Goal: Transaction & Acquisition: Purchase product/service

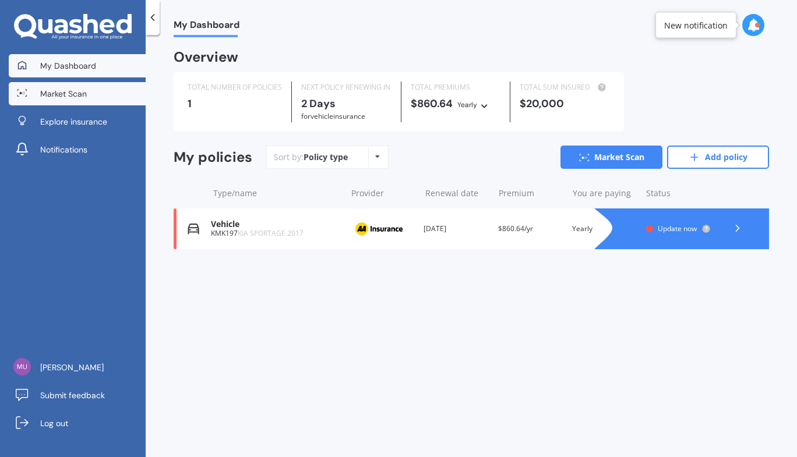
click at [75, 88] on span "Market Scan" at bounding box center [63, 94] width 47 height 12
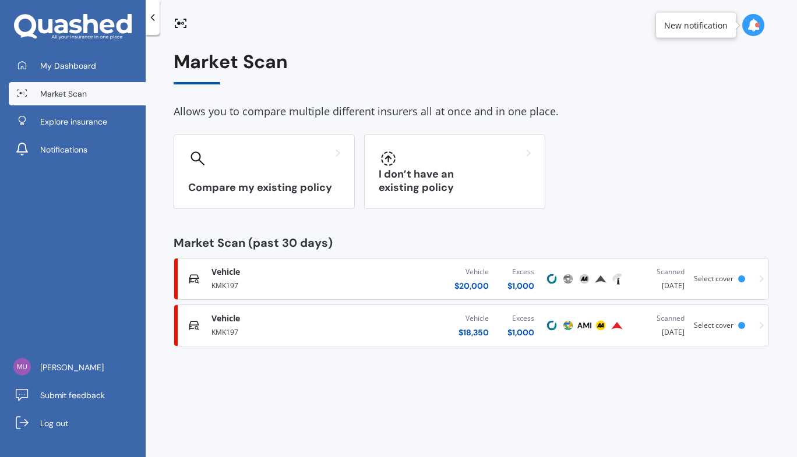
click at [311, 245] on div "Market Scan (past 30 days)" at bounding box center [472, 243] width 596 height 12
click at [471, 285] on div "$ 20,000" at bounding box center [472, 286] width 34 height 12
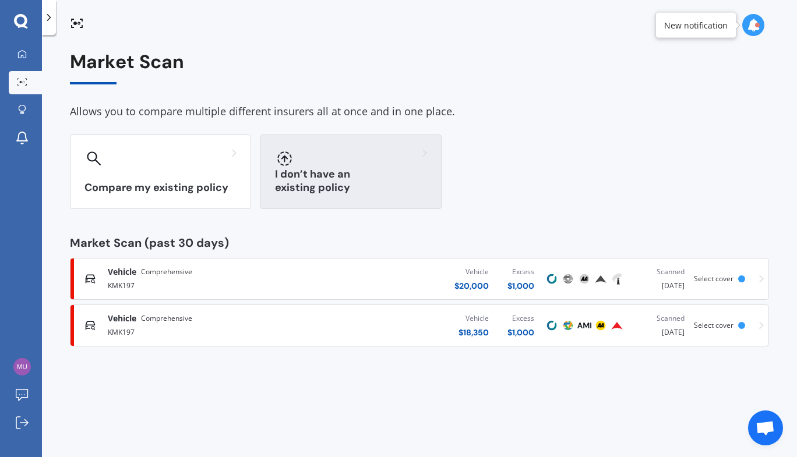
click at [293, 161] on div at bounding box center [284, 158] width 19 height 19
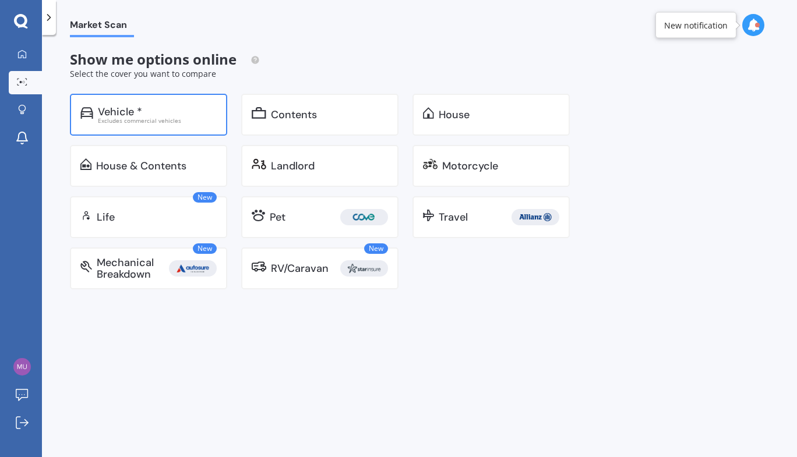
click at [125, 120] on div "Excludes commercial vehicles" at bounding box center [157, 121] width 119 height 6
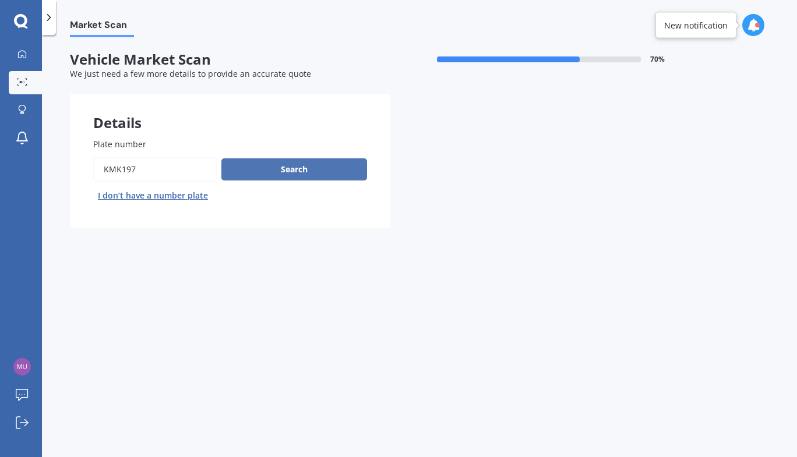
click at [275, 170] on button "Search" at bounding box center [294, 170] width 146 height 22
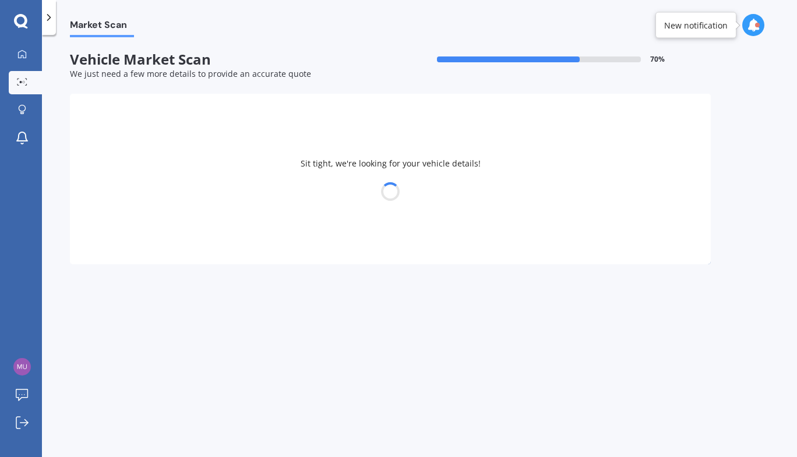
select select "KIA"
select select "SPORTAGE"
select select "22"
select select "10"
select select "1972"
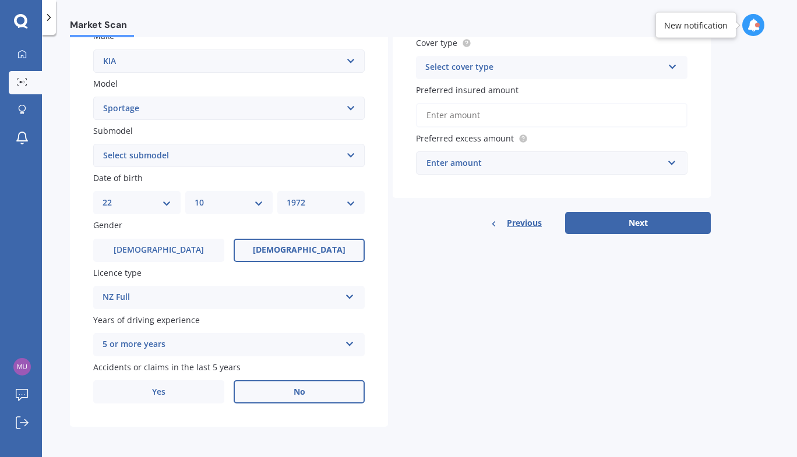
scroll to position [230, 0]
click at [646, 223] on button "Next" at bounding box center [638, 223] width 146 height 22
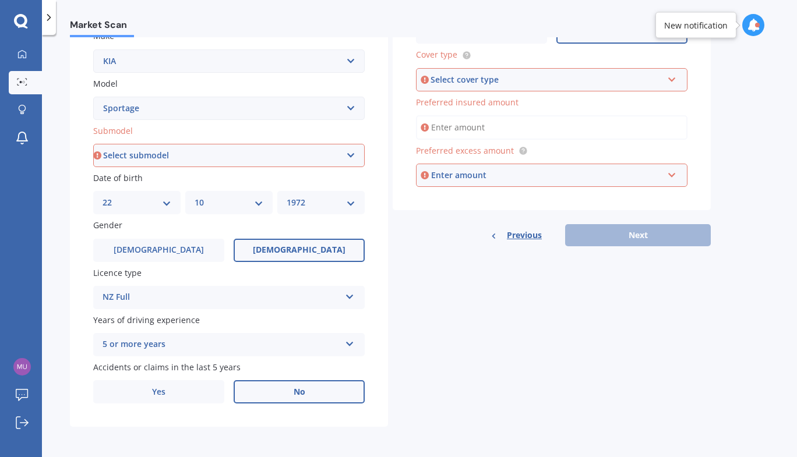
click at [357, 161] on select "Select submodel (All other) 2.0 4WD Petrol 2.0 EX Diesel 2.0 LX Diesel 2.4 EX A…" at bounding box center [229, 155] width 272 height 23
select select "2.0 4WD PETROL"
click at [93, 144] on select "Select submodel (All other) 2.0 4WD Petrol 2.0 EX Diesel 2.0 LX Diesel 2.4 EX A…" at bounding box center [229, 155] width 272 height 23
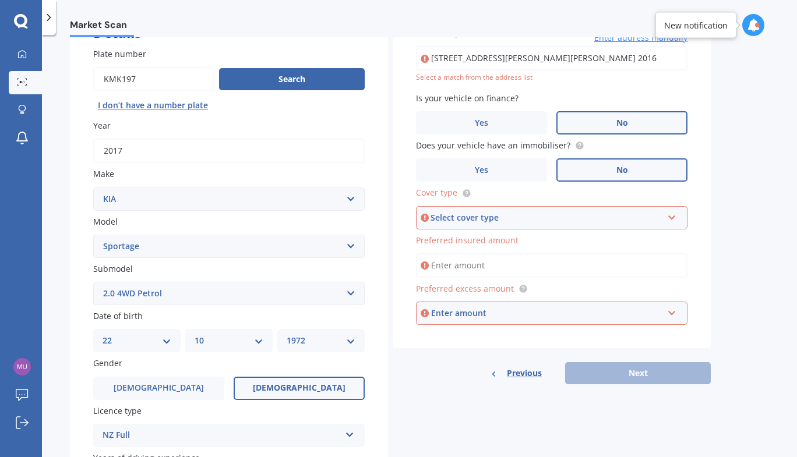
scroll to position [80, 0]
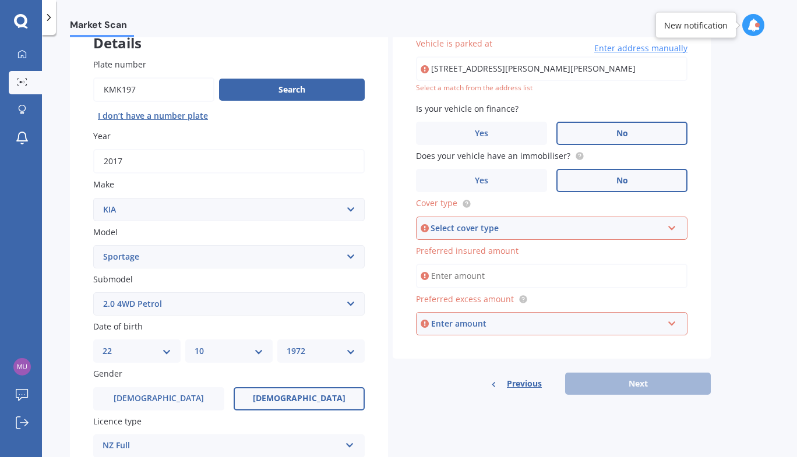
type input "[STREET_ADDRESS][PERSON_NAME][PERSON_NAME] 2016"
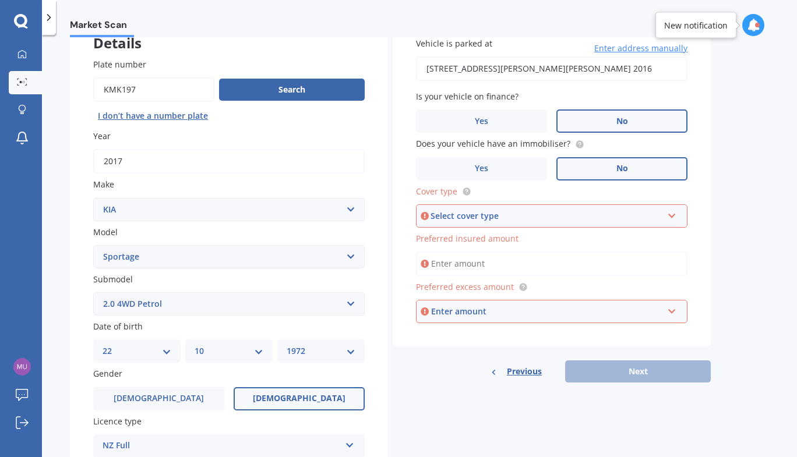
click at [670, 218] on icon at bounding box center [672, 214] width 10 height 8
click at [470, 247] on div "Comprehensive" at bounding box center [551, 238] width 269 height 21
click at [449, 270] on input "Preferred insured amount" at bounding box center [552, 264] width 272 height 24
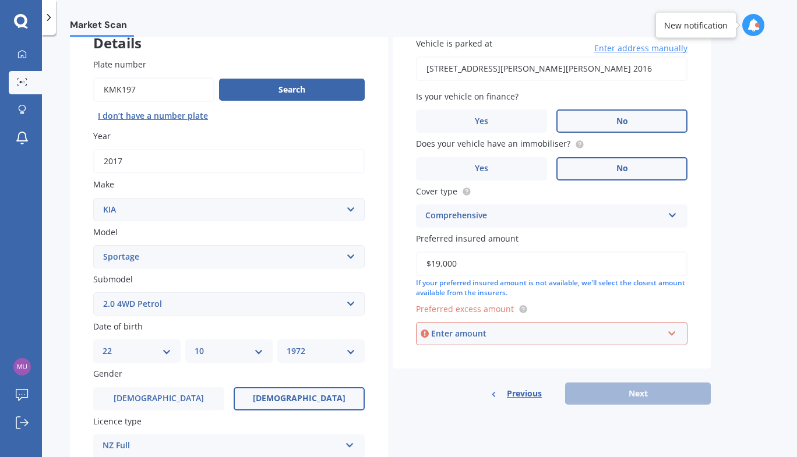
type input "$19,000"
click at [672, 335] on input "text" at bounding box center [547, 334] width 261 height 22
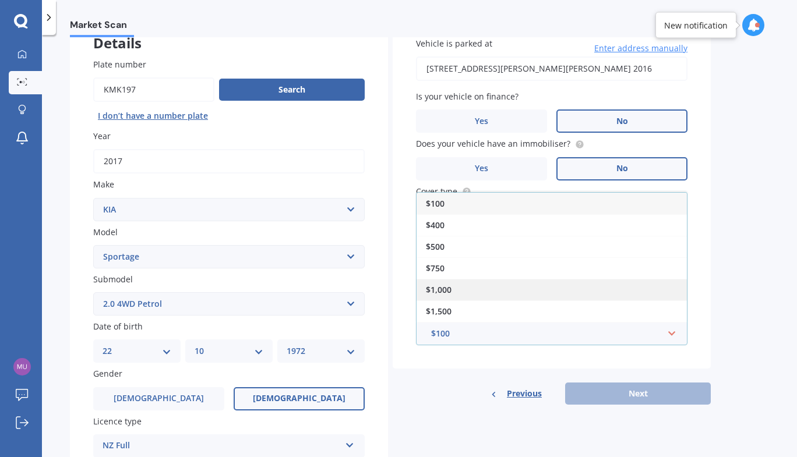
click at [441, 294] on span "$1,000" at bounding box center [439, 289] width 26 height 11
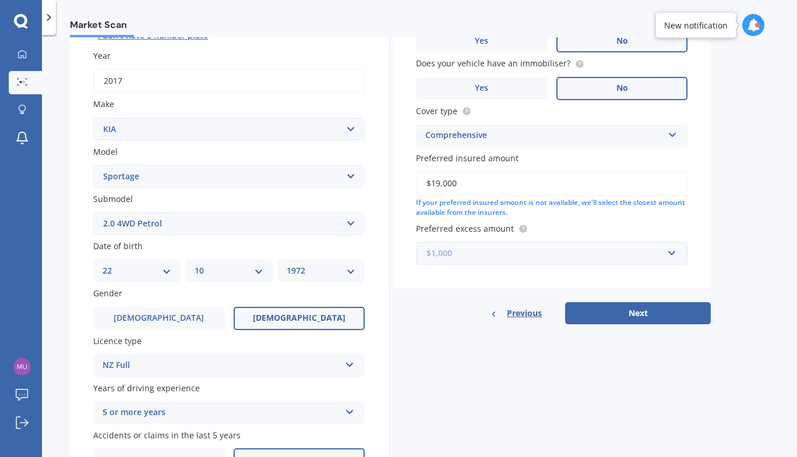
scroll to position [165, 0]
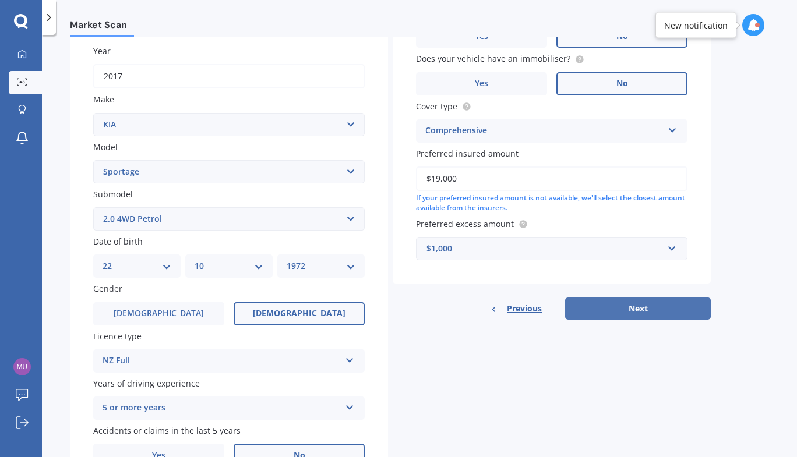
click at [618, 311] on button "Next" at bounding box center [638, 309] width 146 height 22
select select "22"
select select "10"
select select "1972"
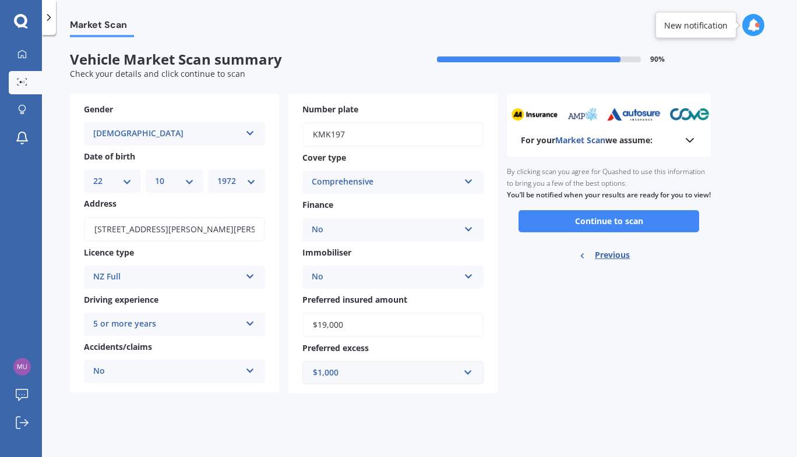
scroll to position [0, 0]
click at [604, 233] on button "Continue to scan" at bounding box center [609, 221] width 181 height 22
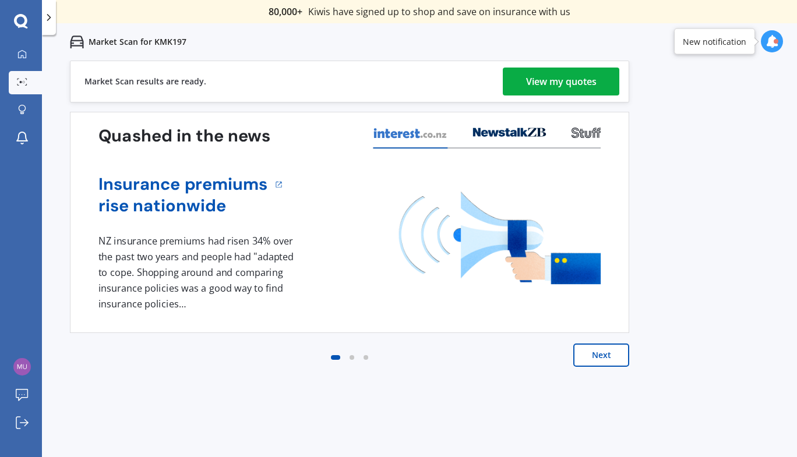
click at [554, 83] on div "View my quotes" at bounding box center [561, 82] width 71 height 28
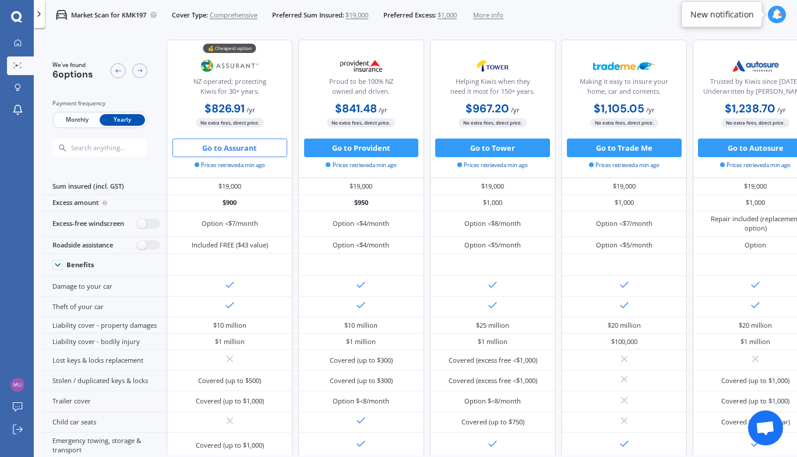
click at [243, 146] on button "Go to Assurant" at bounding box center [229, 148] width 115 height 19
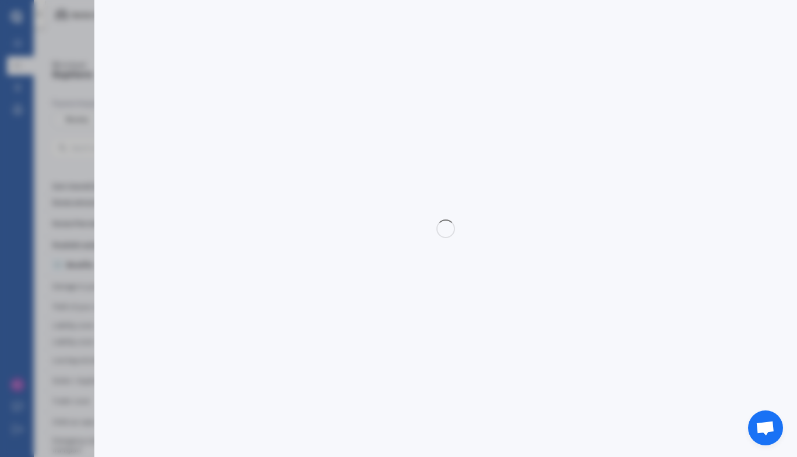
select select "full"
select select "500.00"
select select "Howick / [GEOGRAPHIC_DATA] / Beachlands"
select select "KIA"
select select "SPORTAGE"
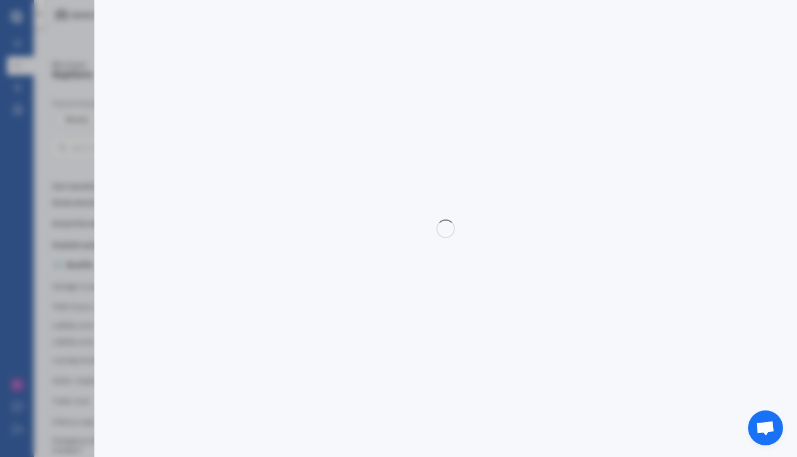
select select "2.0 4WD PETROL"
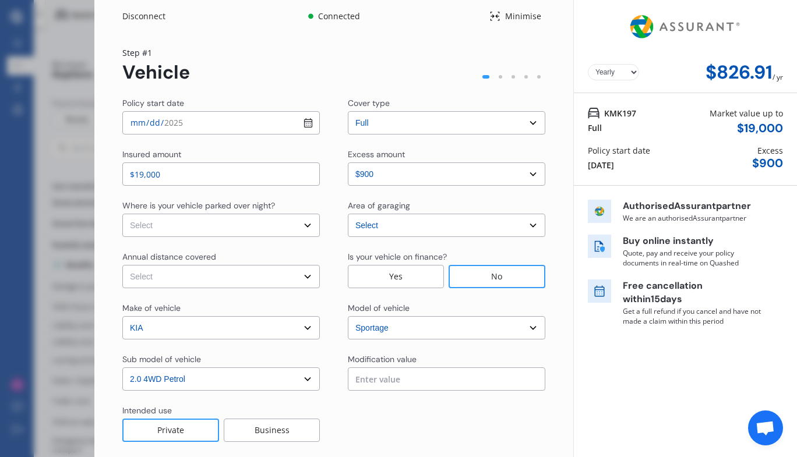
click at [308, 127] on input "[DATE]" at bounding box center [221, 122] width 198 height 23
click at [307, 126] on input "[DATE]" at bounding box center [221, 122] width 198 height 23
click at [308, 127] on input "[DATE]" at bounding box center [221, 122] width 198 height 23
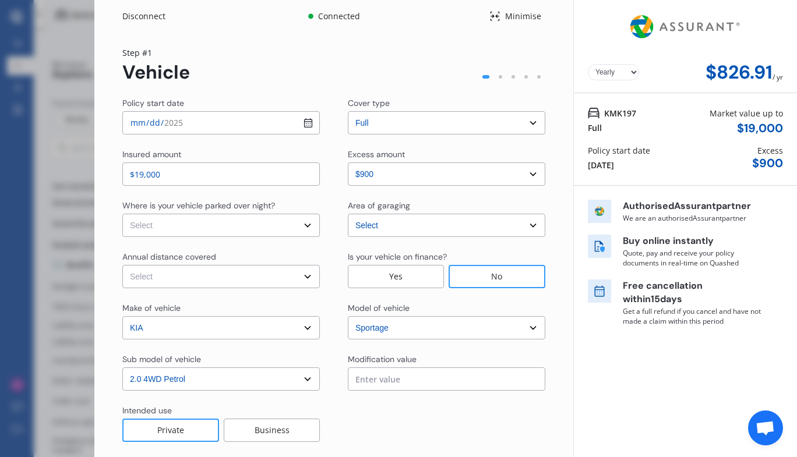
click at [307, 128] on input "[DATE]" at bounding box center [221, 122] width 198 height 23
type input "[DATE]"
click at [304, 233] on select "Select In a garage On own property On street or road" at bounding box center [221, 225] width 198 height 23
select select "In a garage"
click at [122, 214] on select "Select In a garage On own property On street or road" at bounding box center [221, 225] width 198 height 23
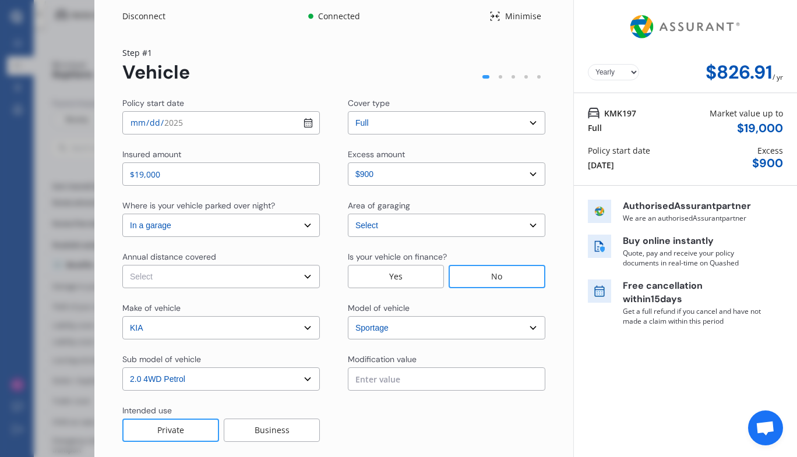
click at [304, 276] on select "Select Low (less than 15,000km per year) Average (15,000-30,000km per year) Hig…" at bounding box center [221, 276] width 198 height 23
select select "15000"
click at [122, 265] on select "Select Low (less than 15,000km per year) Average (15,000-30,000km per year) Hig…" at bounding box center [221, 276] width 198 height 23
click at [530, 227] on select "Select [GEOGRAPHIC_DATA] [GEOGRAPHIC_DATA] [GEOGRAPHIC_DATA] / [PERSON_NAME] / …" at bounding box center [447, 225] width 198 height 23
click at [348, 214] on select "Select [GEOGRAPHIC_DATA] [GEOGRAPHIC_DATA] [GEOGRAPHIC_DATA] / [PERSON_NAME] / …" at bounding box center [447, 225] width 198 height 23
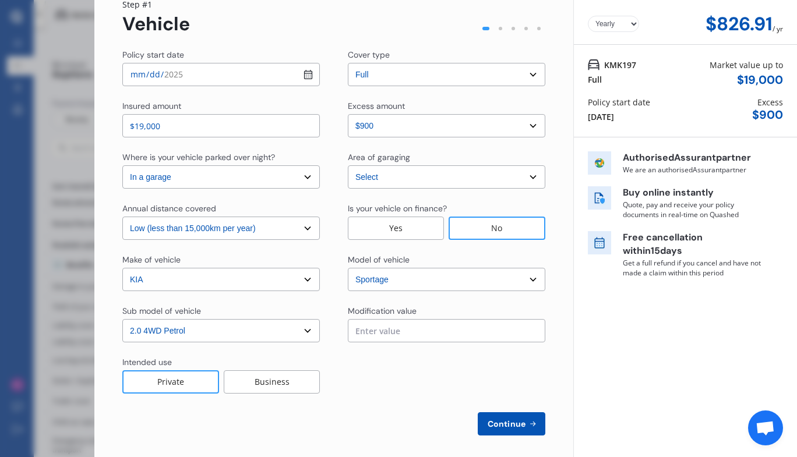
scroll to position [55, 0]
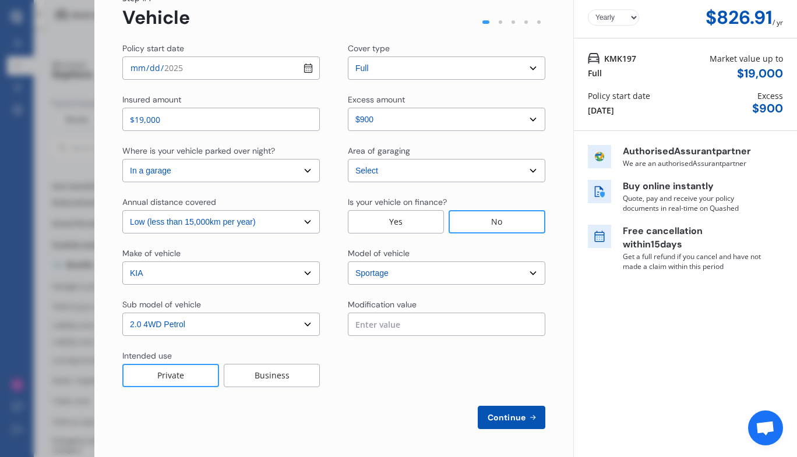
click at [501, 418] on span "Continue" at bounding box center [506, 417] width 43 height 9
select select "Miss"
select select "22"
select select "10"
select select "1972"
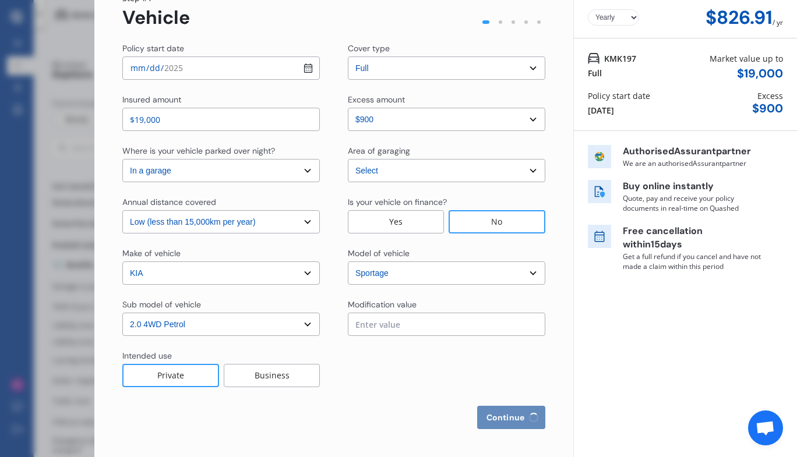
select select "full"
select select "more than 4 years"
select select "[GEOGRAPHIC_DATA]"
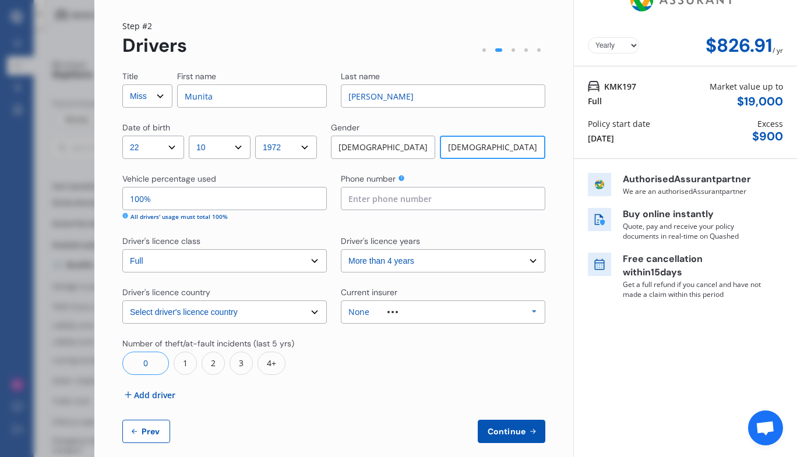
scroll to position [41, 0]
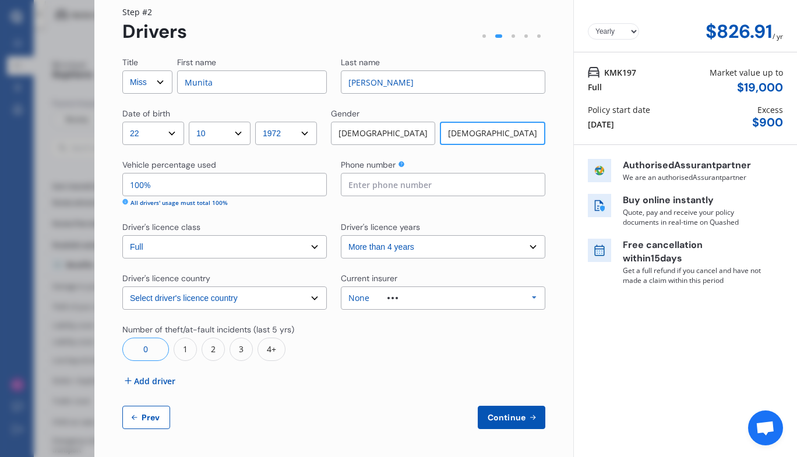
click at [143, 385] on span "Add driver" at bounding box center [154, 381] width 41 height 12
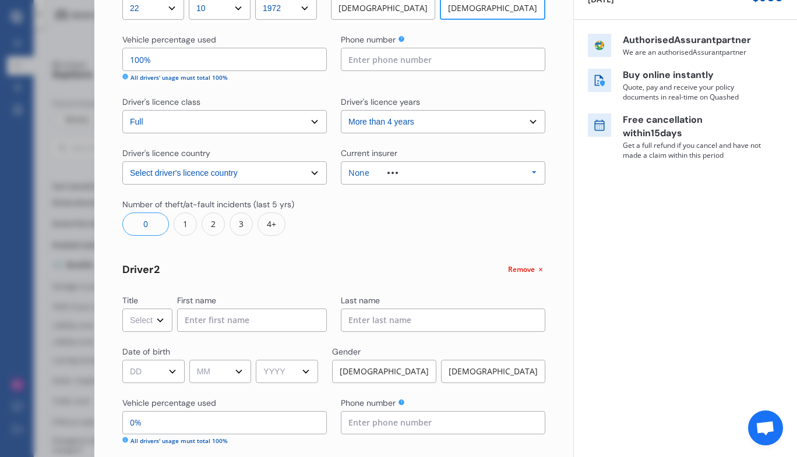
scroll to position [168, 0]
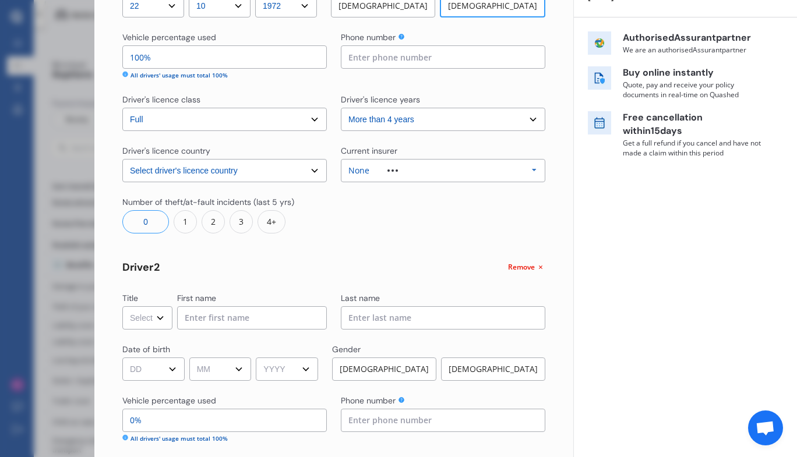
click at [162, 321] on select "Select Mr Mrs Miss Ms Dr" at bounding box center [147, 318] width 50 height 23
select select "Mr"
click at [122, 307] on select "Select Mr Mrs Miss Ms Dr" at bounding box center [147, 318] width 50 height 23
click at [214, 322] on input at bounding box center [252, 318] width 150 height 23
type input "r"
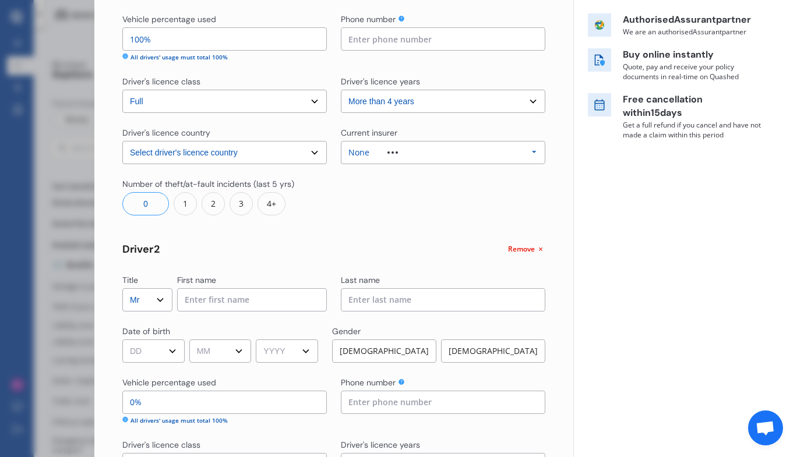
scroll to position [181, 0]
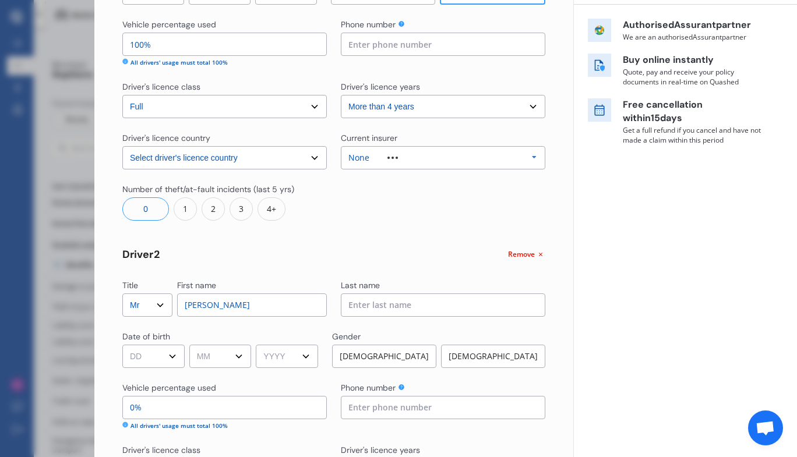
type input "[PERSON_NAME]"
click at [381, 307] on input at bounding box center [443, 305] width 205 height 23
type input "Lal"
click at [178, 362] on select "DD 01 02 03 04 05 06 07 08 09 10 11 12 13 14 15 16 17 18 19 20 21 22 23 24 25 2…" at bounding box center [153, 356] width 62 height 23
select select "23"
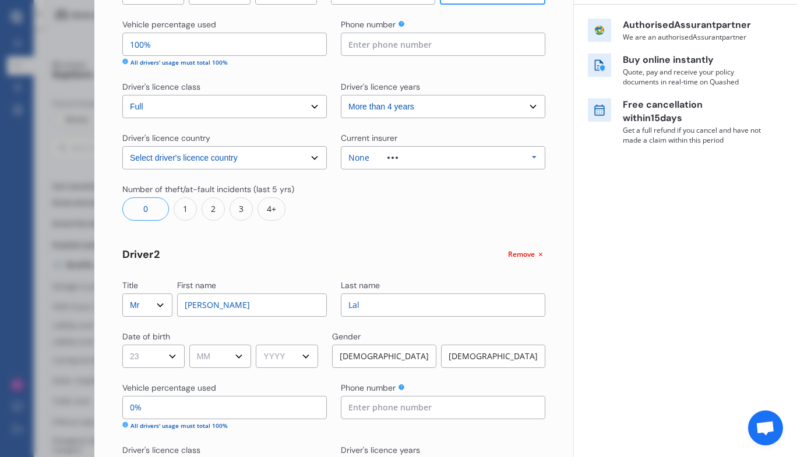
click at [122, 345] on select "DD 01 02 03 04 05 06 07 08 09 10 11 12 13 14 15 16 17 18 19 20 21 22 23 24 25 2…" at bounding box center [153, 356] width 62 height 23
click at [248, 356] on select "MM 01 02 03 04 05 06 07 08 09 10 11 12" at bounding box center [220, 356] width 62 height 23
select select "11"
click at [191, 345] on select "MM 01 02 03 04 05 06 07 08 09 10 11 12" at bounding box center [220, 356] width 62 height 23
click at [311, 357] on select "YYYY 2009 2008 2007 2006 2005 2004 2003 2002 2001 2000 1999 1998 1997 1996 1995…" at bounding box center [287, 356] width 62 height 23
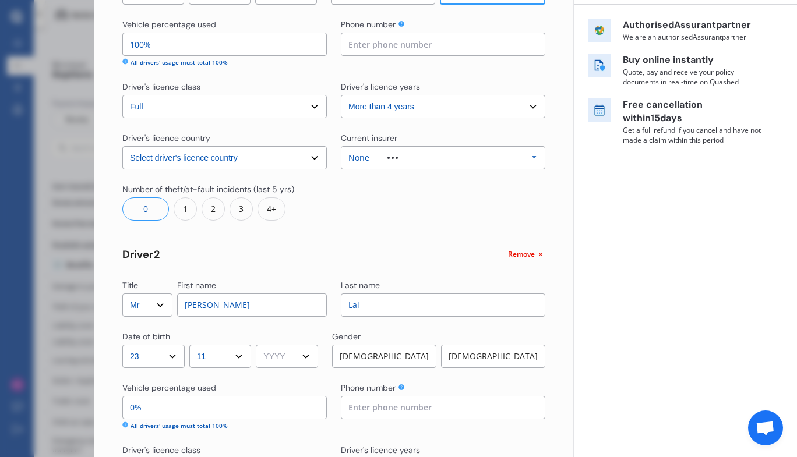
select select "2004"
click at [260, 345] on select "YYYY 2009 2008 2007 2006 2005 2004 2003 2002 2001 2000 1999 1998 1997 1996 1995…" at bounding box center [287, 356] width 62 height 23
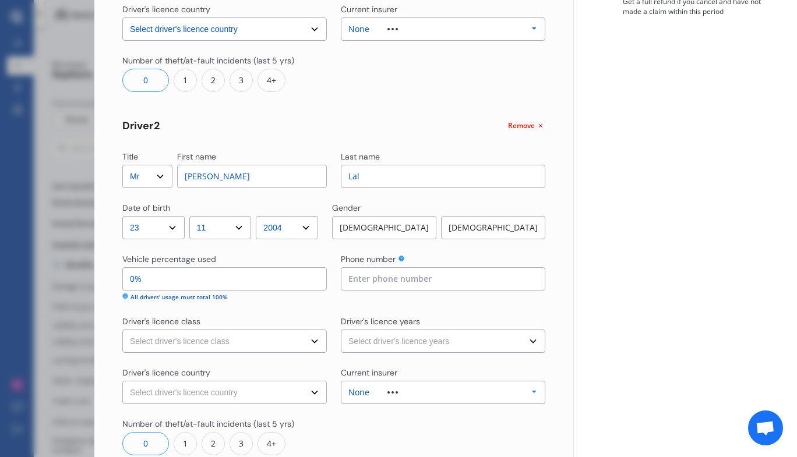
scroll to position [311, 0]
click at [318, 342] on select "Select driver's licence class None Learner Restricted Full" at bounding box center [224, 340] width 205 height 23
select select "full"
click at [122, 329] on select "Select driver's licence class None Learner Restricted Full" at bounding box center [224, 340] width 205 height 23
click at [311, 397] on select "Select driver's licence country [GEOGRAPHIC_DATA] [GEOGRAPHIC_DATA] [GEOGRAPHIC…" at bounding box center [224, 391] width 205 height 23
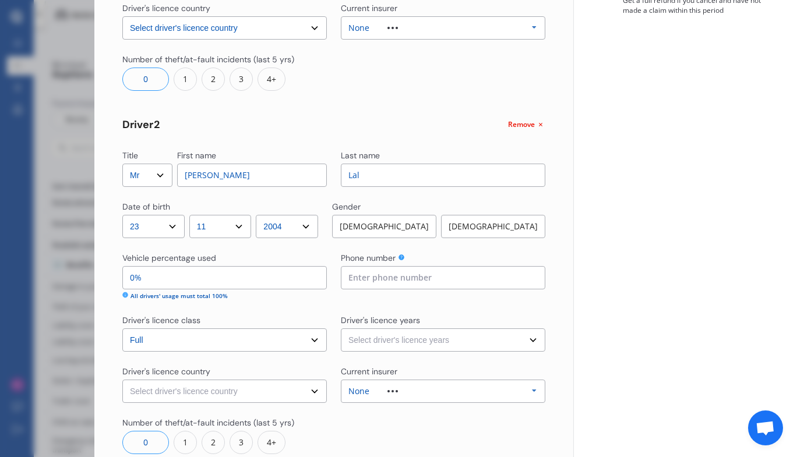
select select "[GEOGRAPHIC_DATA]"
click at [122, 380] on select "Select driver's licence country [GEOGRAPHIC_DATA] [GEOGRAPHIC_DATA] [GEOGRAPHIC…" at bounding box center [224, 391] width 205 height 23
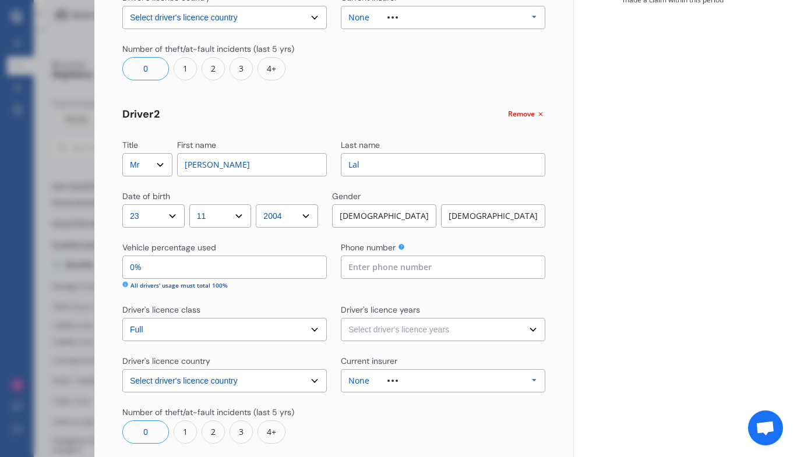
scroll to position [321, 0]
click at [393, 215] on div "[DEMOGRAPHIC_DATA]" at bounding box center [384, 217] width 104 height 23
click at [402, 269] on input at bounding box center [443, 268] width 205 height 23
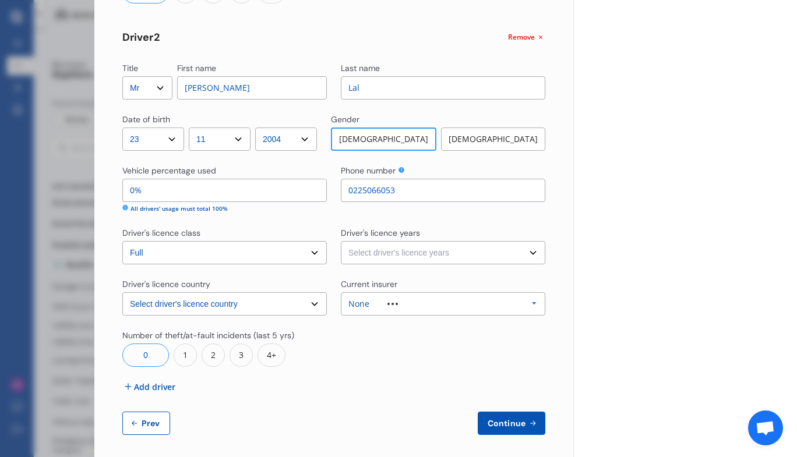
scroll to position [396, 0]
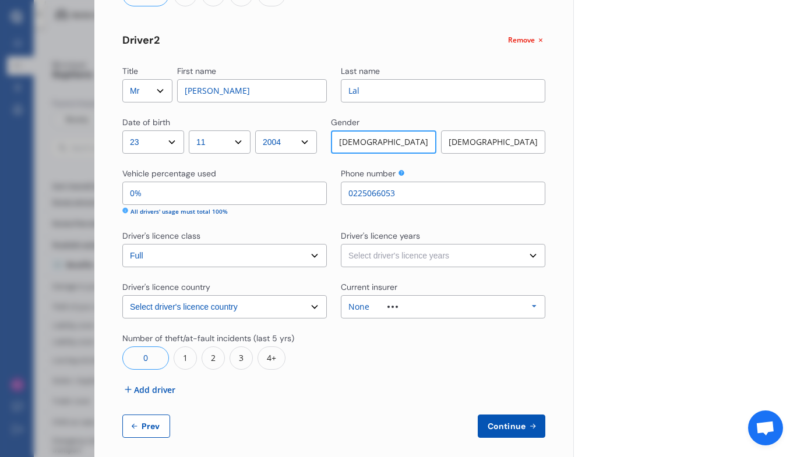
type input "0225066053"
click at [529, 257] on select "Select driver's licence years Less than 1 year 1-2 years 2-4 years More than 4 …" at bounding box center [443, 255] width 205 height 23
select select "2-4 years"
click at [341, 244] on select "Select driver's licence years Less than 1 year 1-2 years 2-4 years More than 4 …" at bounding box center [443, 255] width 205 height 23
click at [526, 311] on icon at bounding box center [534, 307] width 17 height 22
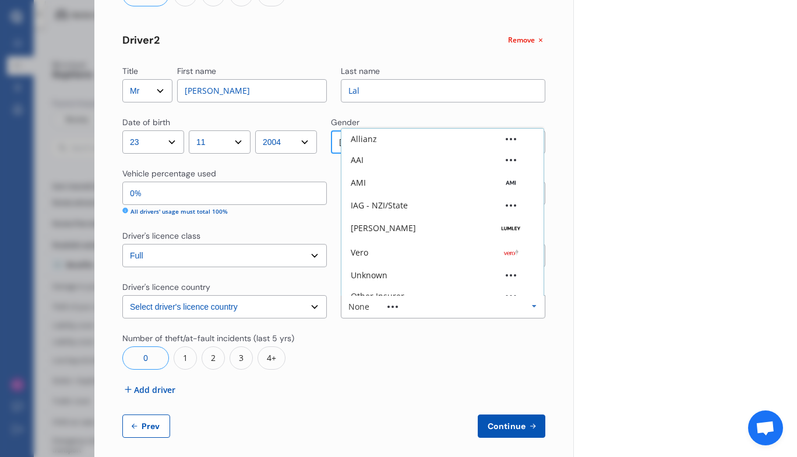
scroll to position [32, 0]
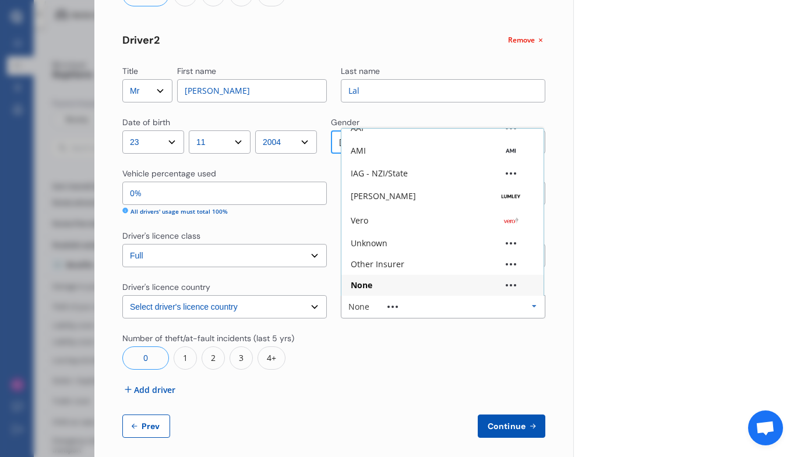
click at [564, 346] on div "Yearly Monthly $826.91 / yr Step # 2 Drivers Title Select Mr Mrs Miss Ms Dr Fir…" at bounding box center [333, 51] width 479 height 829
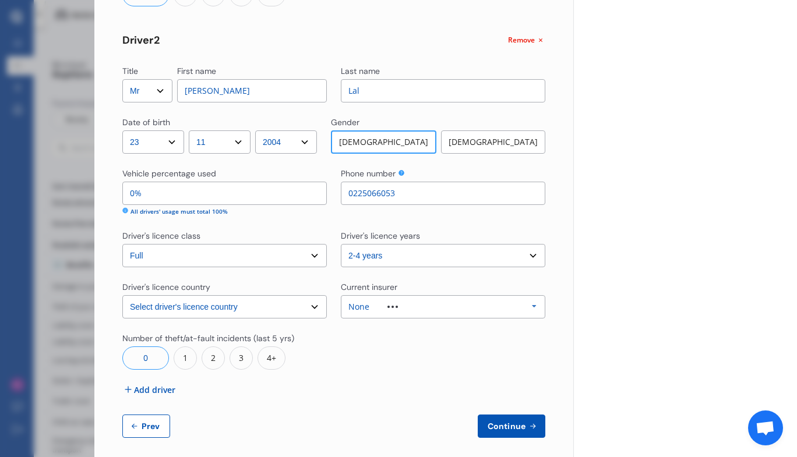
click at [500, 424] on span "Continue" at bounding box center [506, 426] width 43 height 9
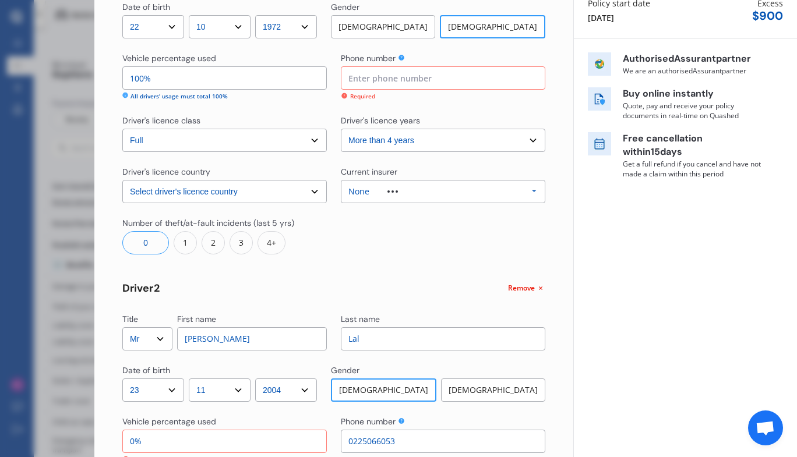
scroll to position [152, 0]
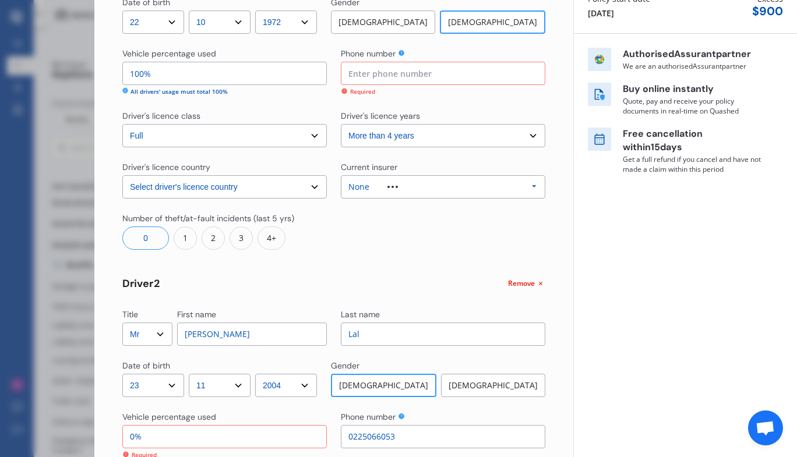
click at [371, 74] on input at bounding box center [443, 73] width 205 height 23
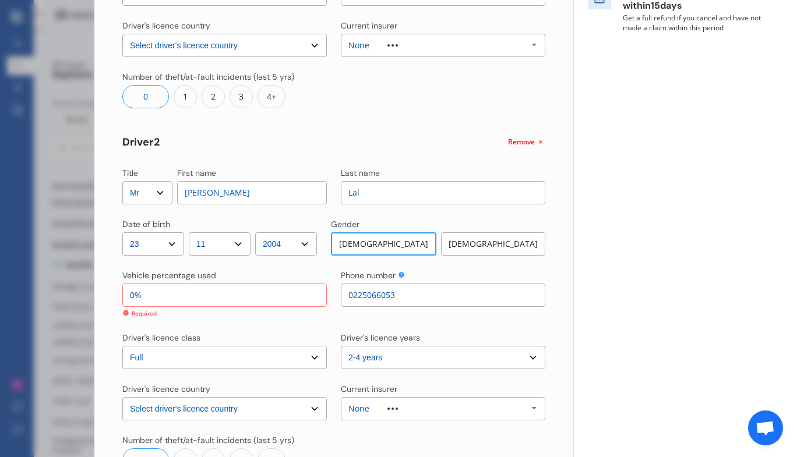
scroll to position [291, 0]
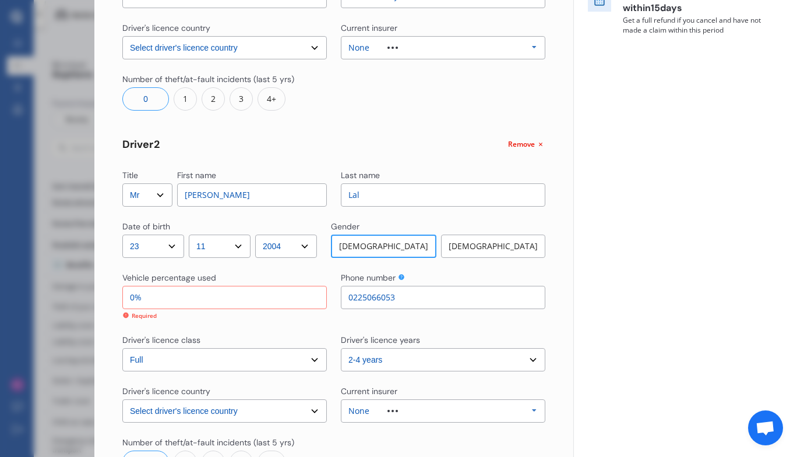
type input "0210304617"
click at [133, 302] on input "0%" at bounding box center [224, 297] width 205 height 23
type input "1%"
type input "99%"
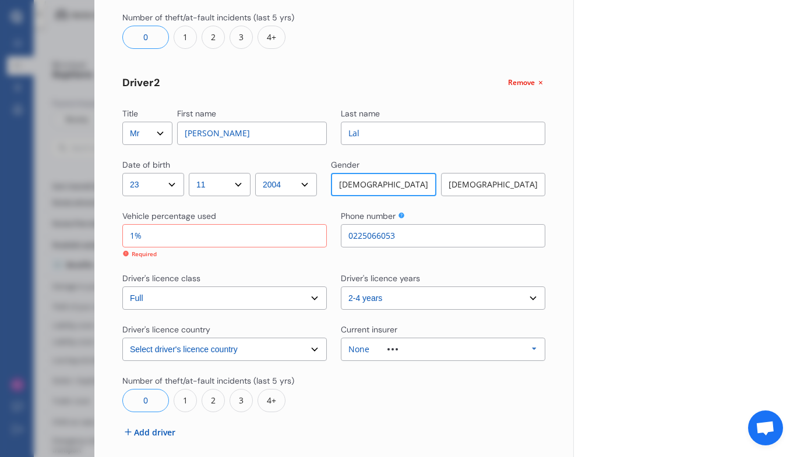
scroll to position [355, 0]
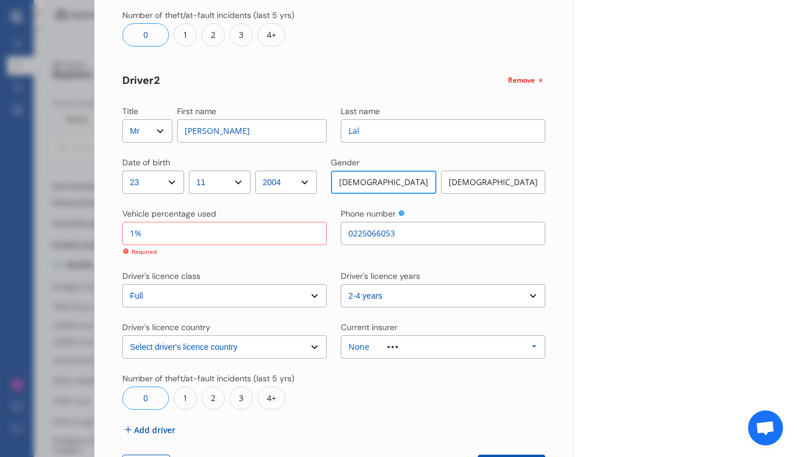
type input "1%"
click at [632, 227] on div "Yearly Monthly $826.91 / yr KMK197 Full Market value up to $ 19,000 Policy star…" at bounding box center [685, 76] width 224 height 862
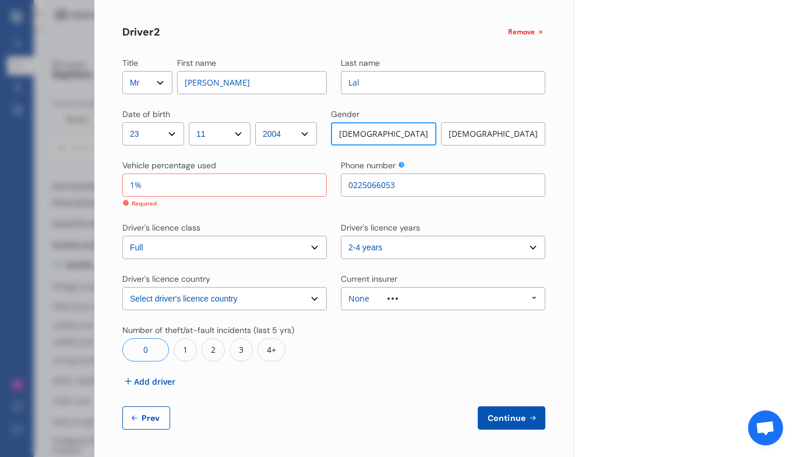
scroll to position [402, 0]
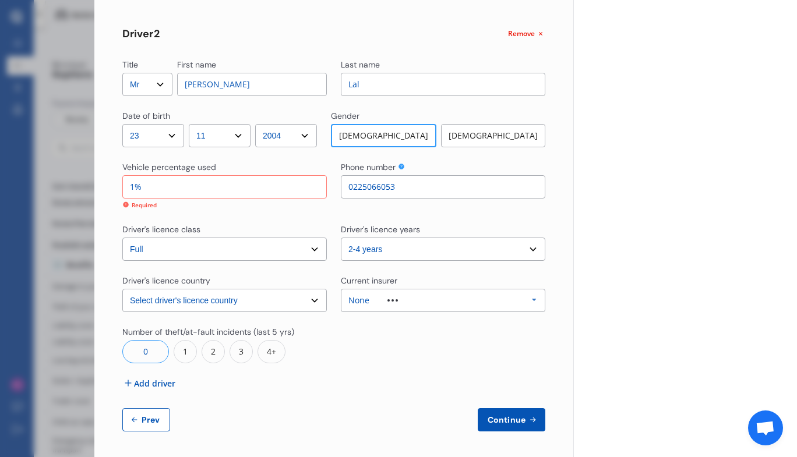
click at [138, 188] on input "1%" at bounding box center [224, 186] width 205 height 23
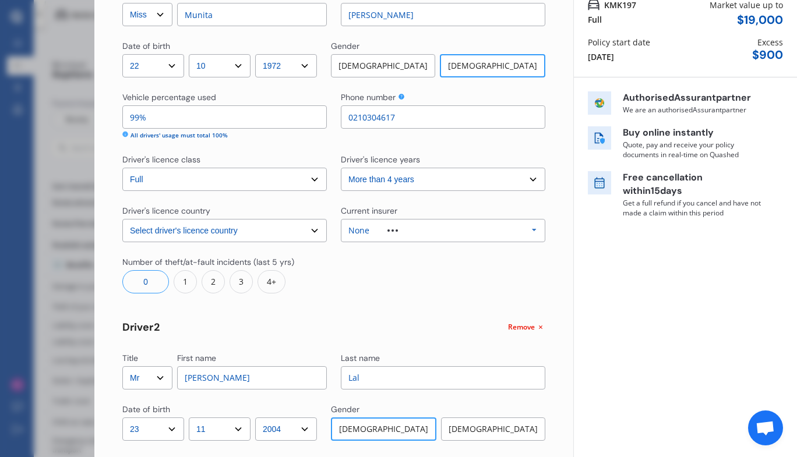
scroll to position [104, 0]
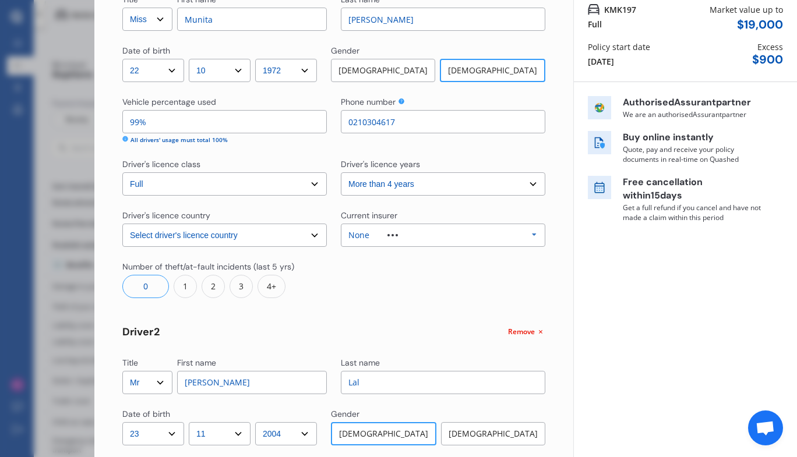
click at [154, 123] on input "99%" at bounding box center [224, 121] width 205 height 23
type input "0%"
type input "100%"
type input "10%"
type input "90%"
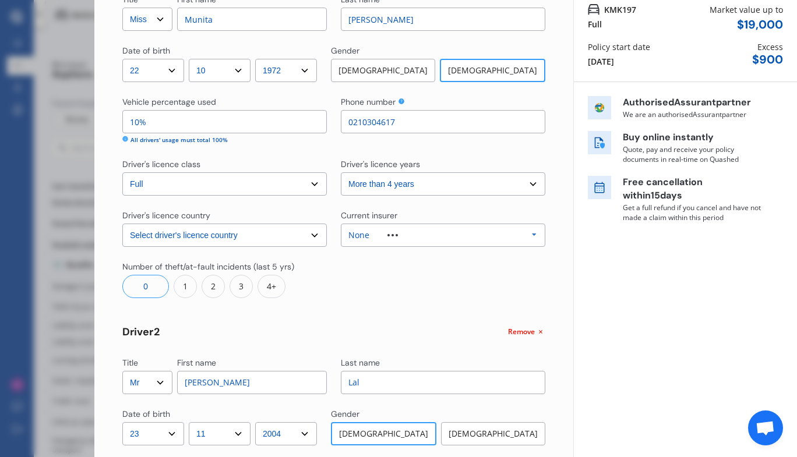
type input "100%"
type input "0%"
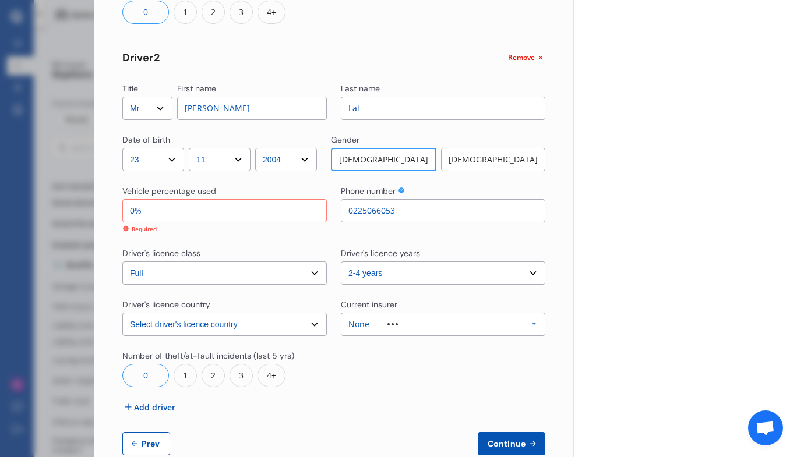
scroll to position [404, 0]
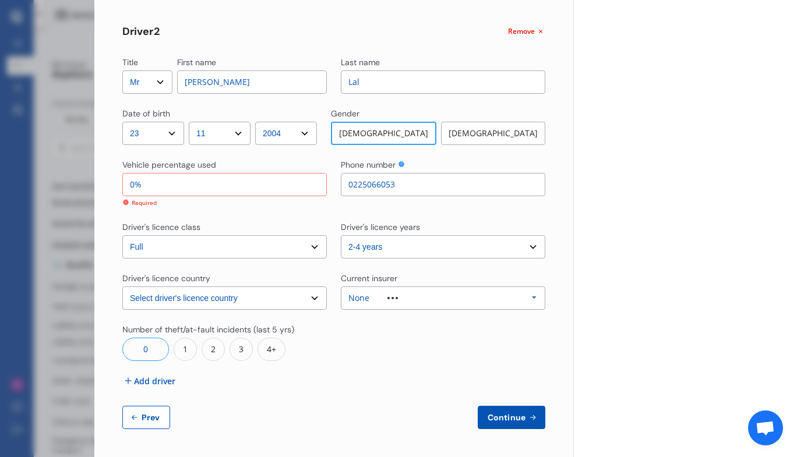
type input "100%"
click at [505, 417] on span "Continue" at bounding box center [506, 417] width 43 height 9
click at [491, 427] on button "Continue" at bounding box center [512, 417] width 68 height 23
click at [491, 424] on button "Continue" at bounding box center [512, 417] width 68 height 23
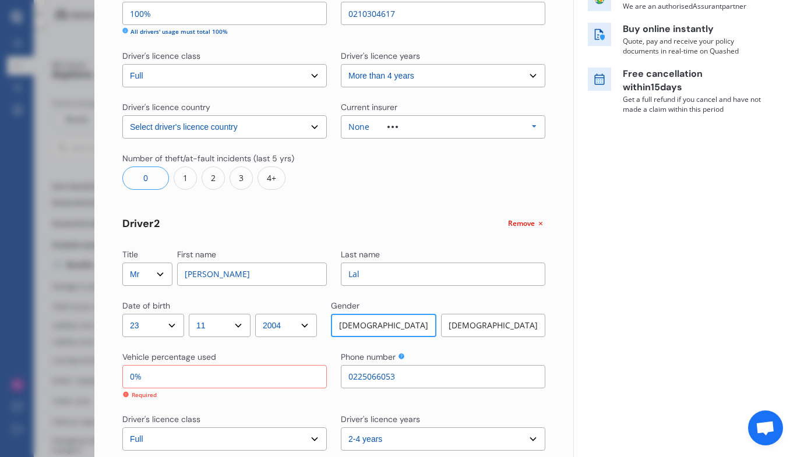
scroll to position [220, 0]
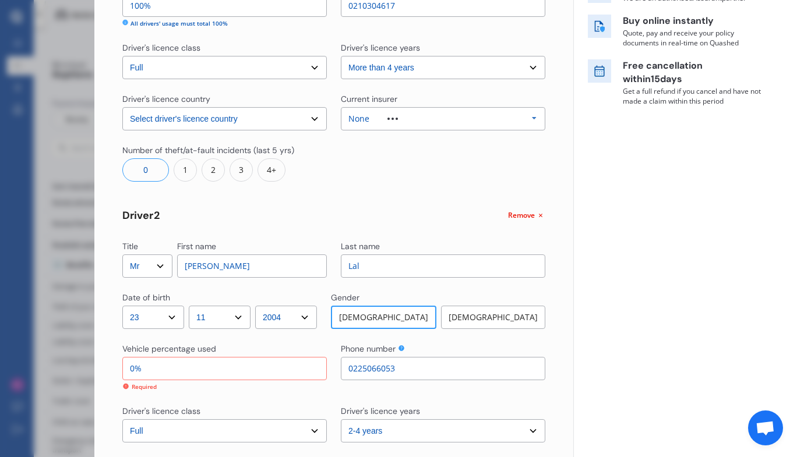
click at [538, 219] on icon at bounding box center [540, 215] width 9 height 9
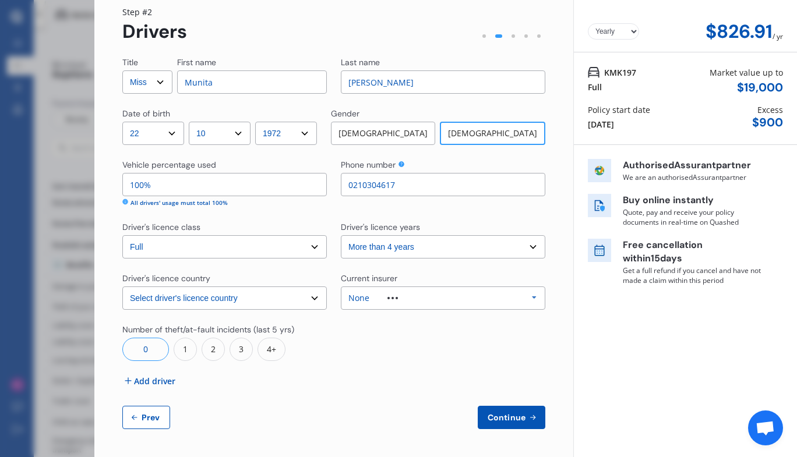
scroll to position [41, 0]
click at [495, 418] on span "Continue" at bounding box center [506, 417] width 43 height 9
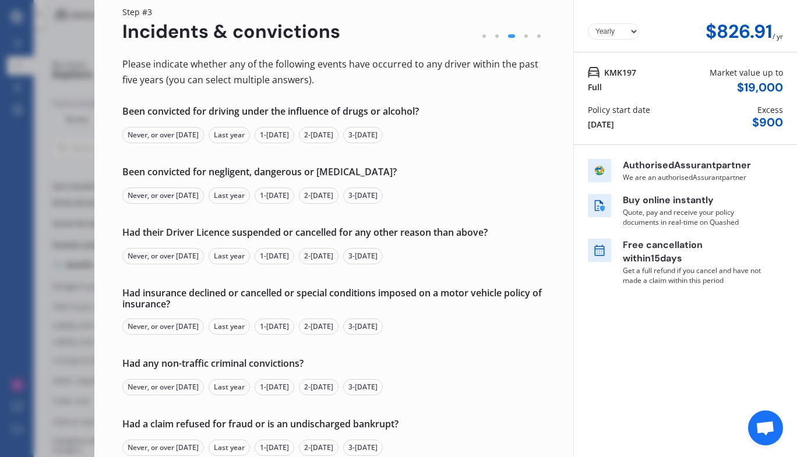
scroll to position [0, 0]
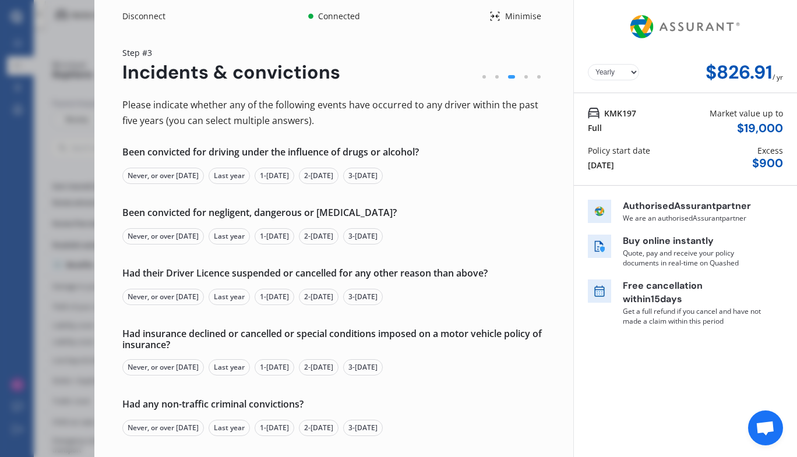
click at [165, 181] on div "Never, or over [DATE]" at bounding box center [163, 176] width 82 height 16
click at [179, 236] on div "Never, or over [DATE]" at bounding box center [163, 236] width 82 height 16
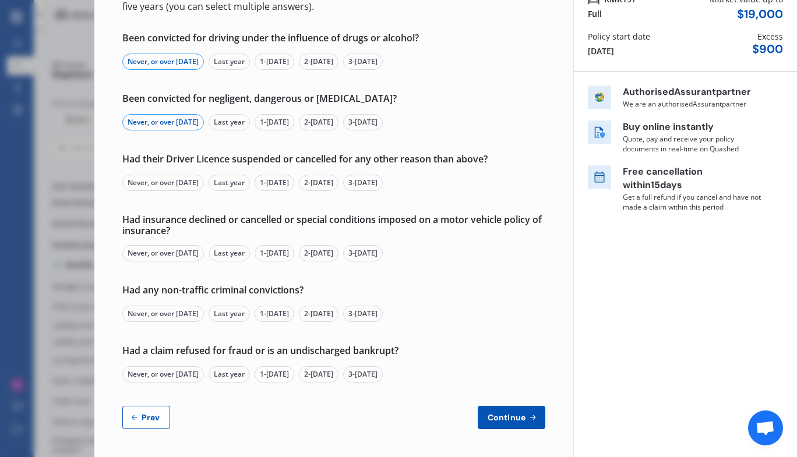
scroll to position [114, 0]
click at [179, 189] on div "Never, or over [DATE]" at bounding box center [163, 183] width 82 height 16
click at [174, 256] on div "Never, or over [DATE]" at bounding box center [163, 253] width 82 height 16
click at [181, 317] on div "Never, or over [DATE]" at bounding box center [163, 314] width 82 height 16
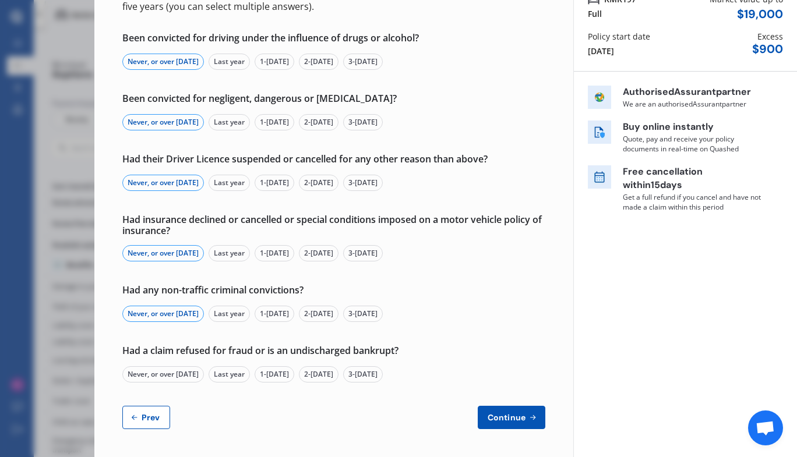
click at [191, 374] on div "Never, or over [DATE]" at bounding box center [163, 375] width 82 height 16
click at [509, 422] on span "Continue" at bounding box center [506, 417] width 43 height 9
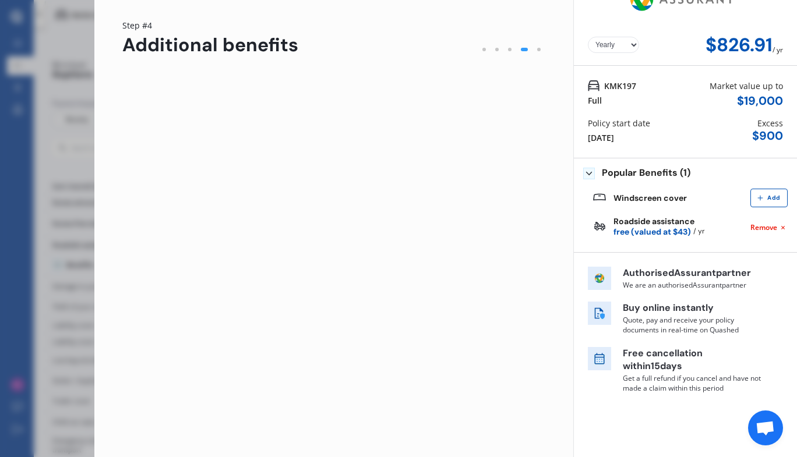
scroll to position [0, 0]
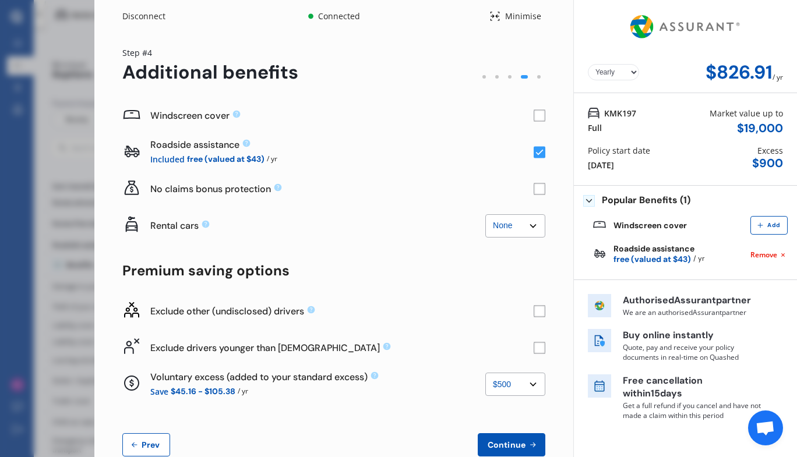
click at [536, 118] on rect at bounding box center [540, 116] width 12 height 12
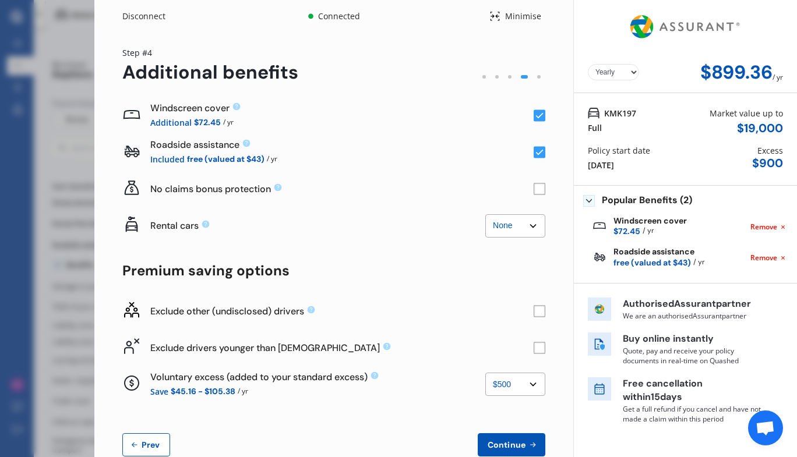
click at [534, 152] on rect at bounding box center [540, 153] width 12 height 12
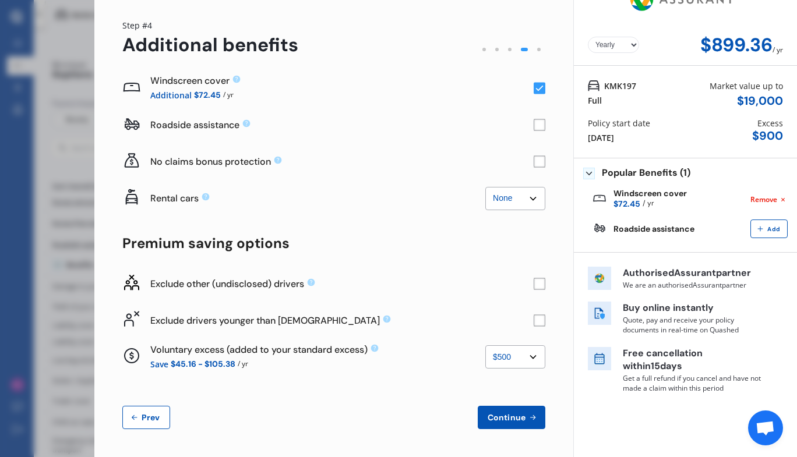
scroll to position [27, 0]
click at [537, 161] on rect at bounding box center [540, 163] width 12 height 12
click at [275, 150] on icon at bounding box center [277, 153] width 9 height 9
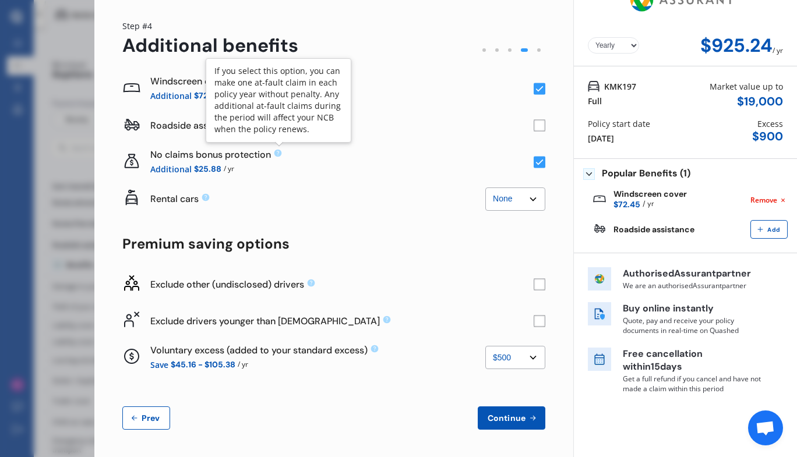
click at [534, 162] on rect at bounding box center [540, 163] width 12 height 12
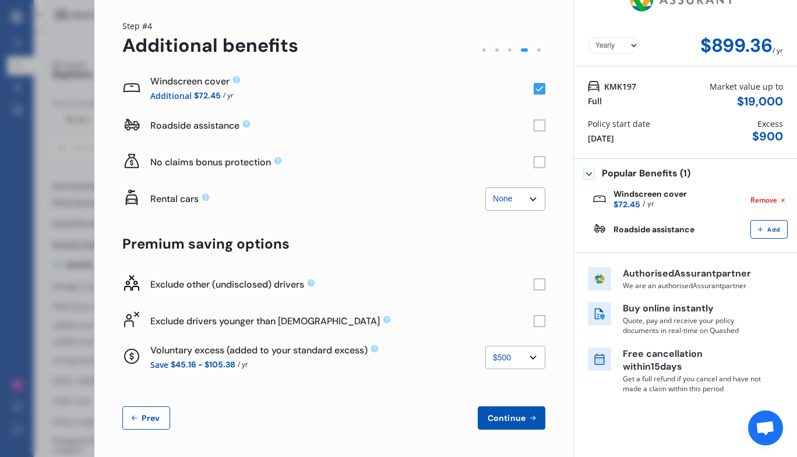
click at [235, 79] on icon at bounding box center [237, 80] width 8 height 8
click at [536, 90] on icon at bounding box center [540, 89] width 8 height 6
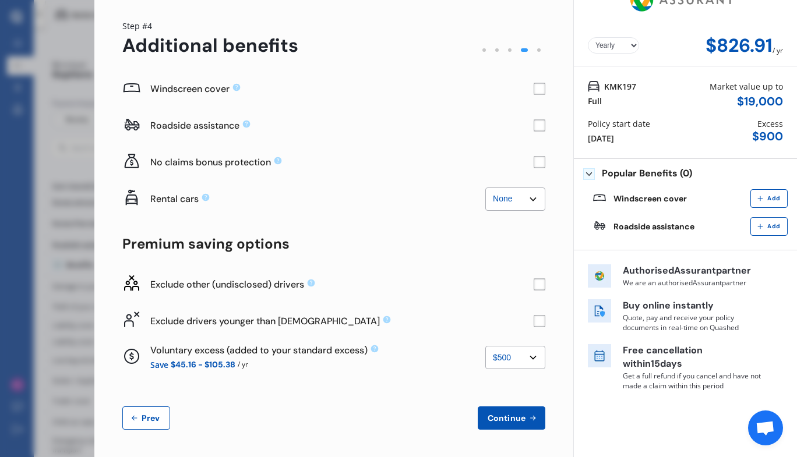
click at [238, 87] on icon at bounding box center [237, 88] width 8 height 8
click at [536, 90] on rect at bounding box center [540, 89] width 12 height 12
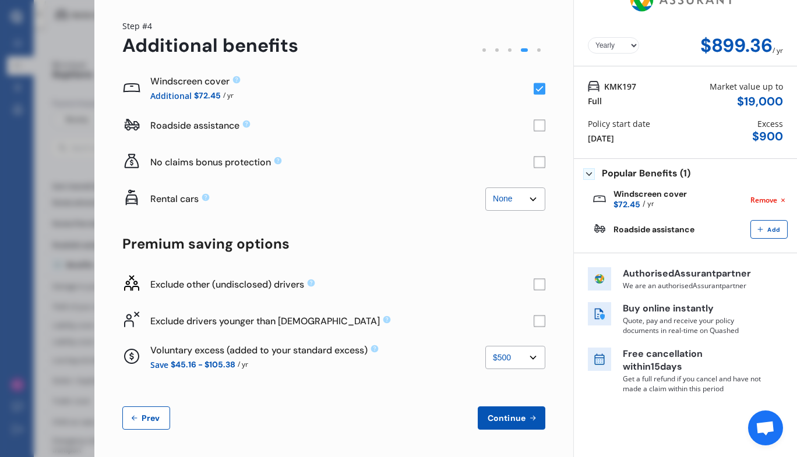
click at [377, 350] on icon at bounding box center [375, 350] width 8 height 8
click at [532, 365] on select "None $500 $1,000" at bounding box center [515, 357] width 60 height 23
select select "0"
click at [485, 346] on select "None $500 $1,000" at bounding box center [515, 357] width 60 height 23
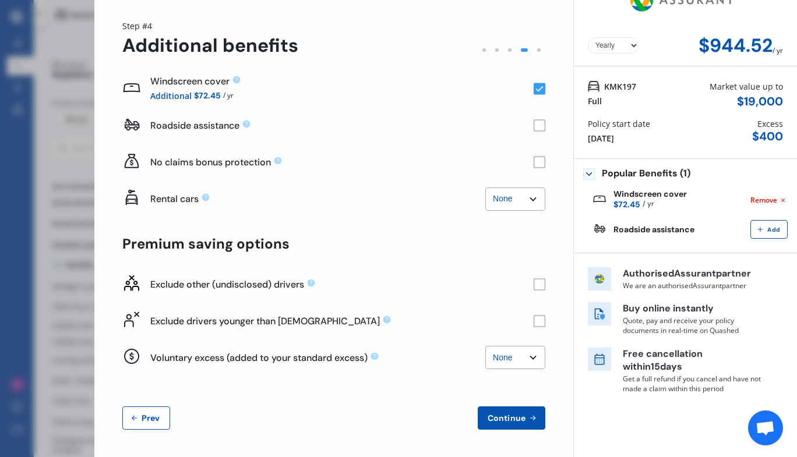
scroll to position [27, 0]
click at [503, 418] on span "Continue" at bounding box center [506, 417] width 43 height 9
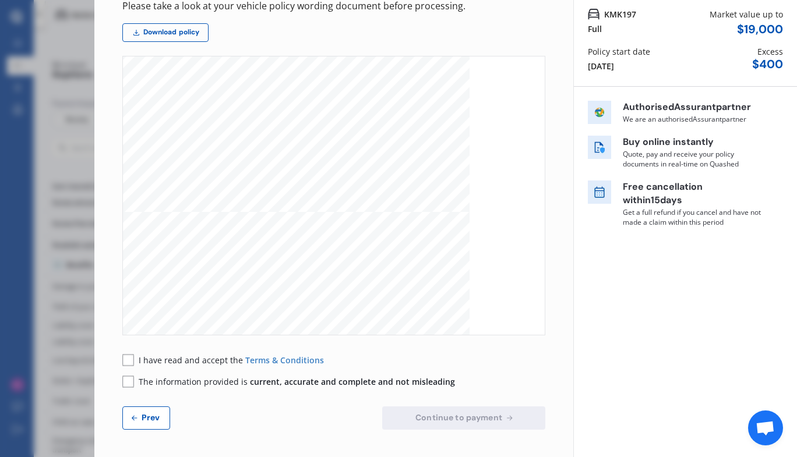
scroll to position [4744, 0]
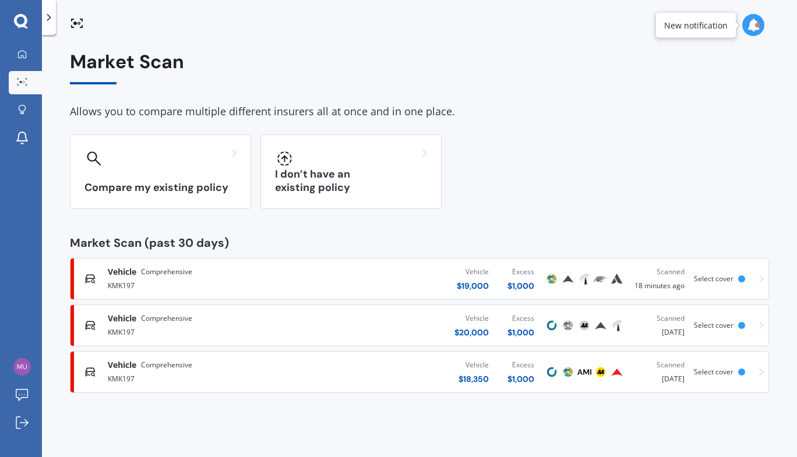
click at [439, 287] on div "Vehicle $ 19,000 Excess $ 1,000" at bounding box center [429, 279] width 230 height 35
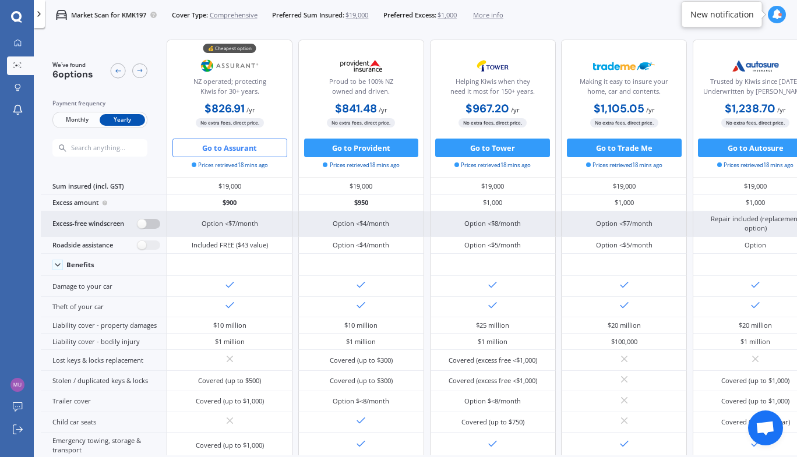
click at [149, 224] on label at bounding box center [149, 224] width 23 height 10
click at [142, 227] on label at bounding box center [149, 224] width 23 height 10
click at [146, 222] on label at bounding box center [149, 224] width 23 height 10
radio input "true"
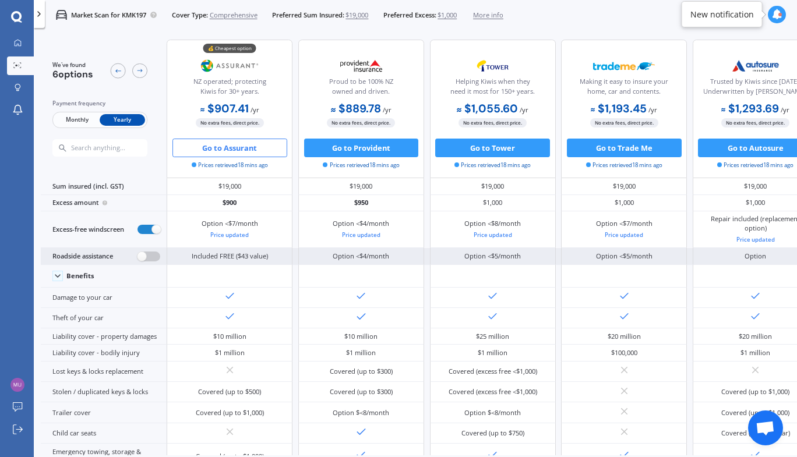
click at [145, 255] on label at bounding box center [149, 257] width 23 height 10
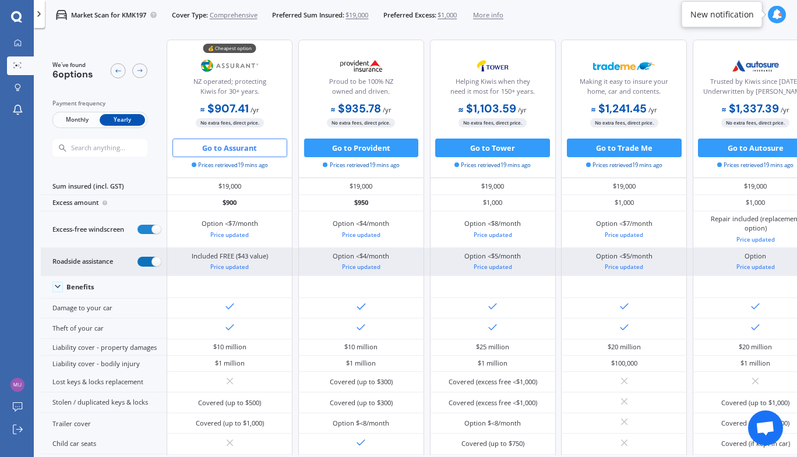
click at [145, 258] on label at bounding box center [149, 262] width 23 height 10
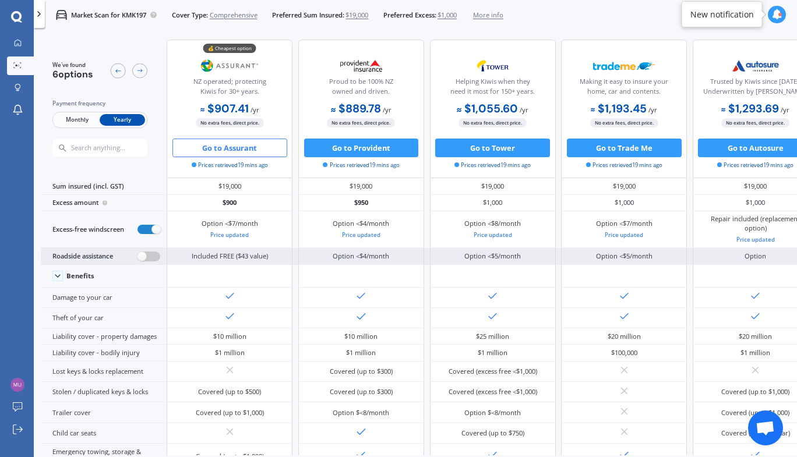
click at [152, 256] on label at bounding box center [149, 257] width 23 height 10
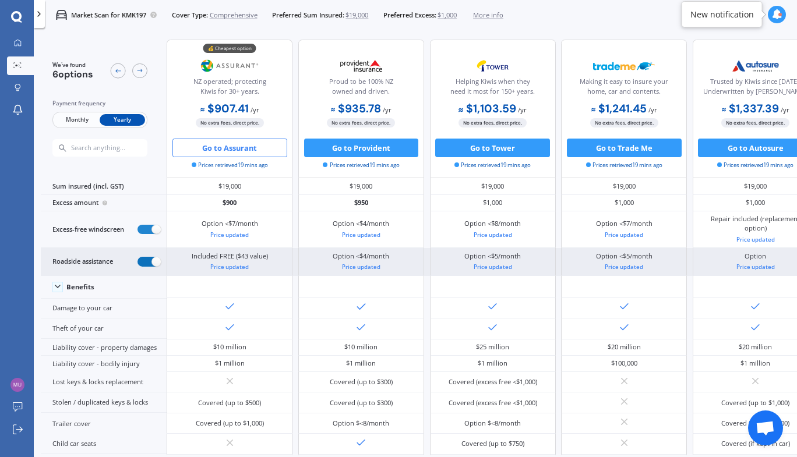
click at [152, 257] on label at bounding box center [149, 262] width 23 height 10
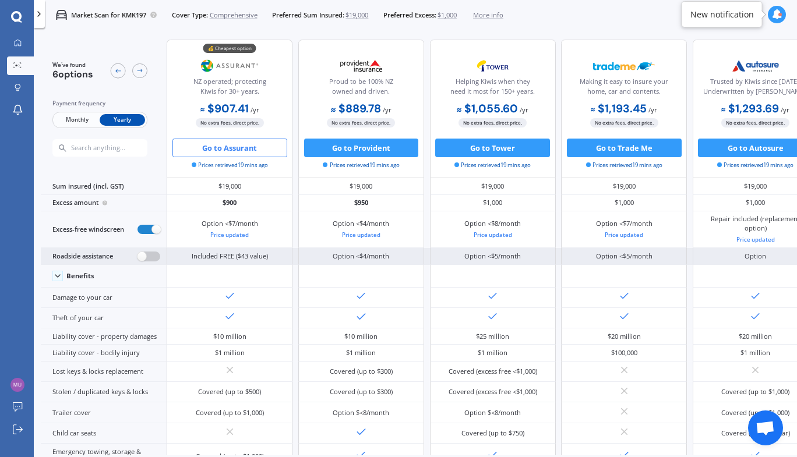
click at [146, 259] on label at bounding box center [149, 257] width 23 height 10
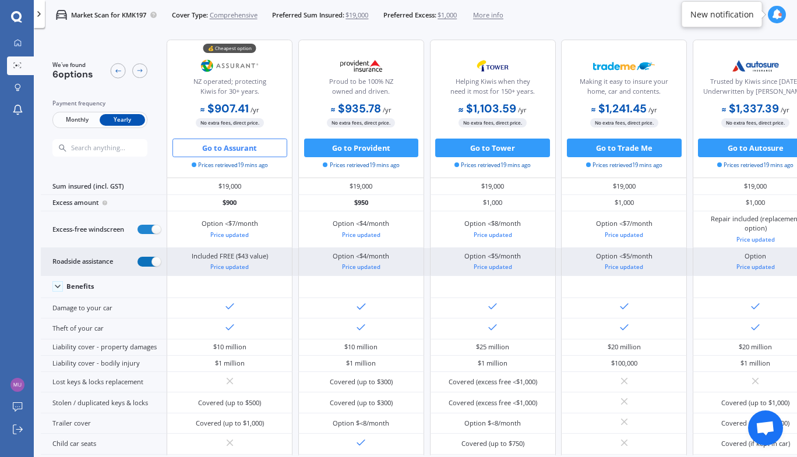
click at [147, 263] on label at bounding box center [149, 262] width 23 height 10
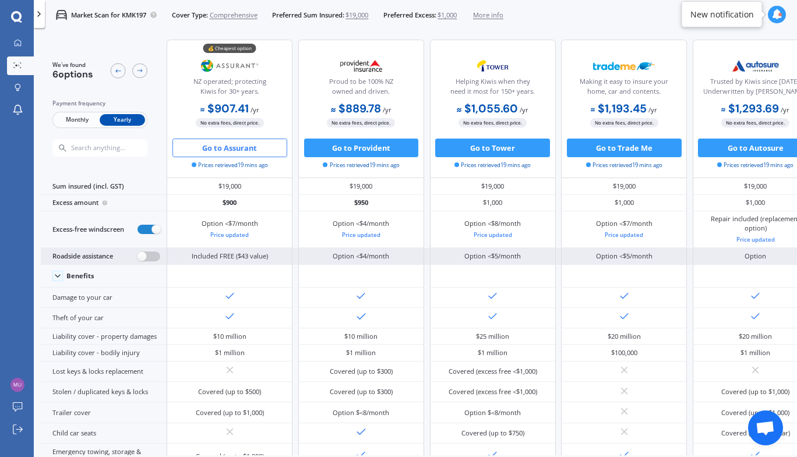
click at [147, 257] on label at bounding box center [149, 257] width 23 height 10
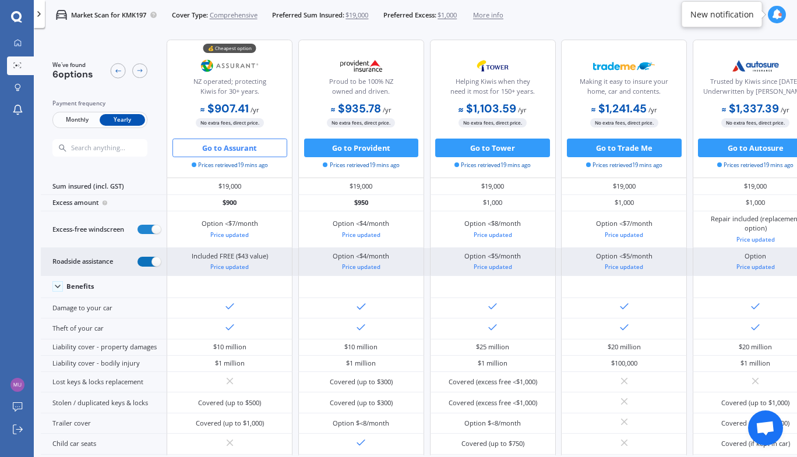
click at [149, 263] on label at bounding box center [149, 262] width 23 height 10
radio input "false"
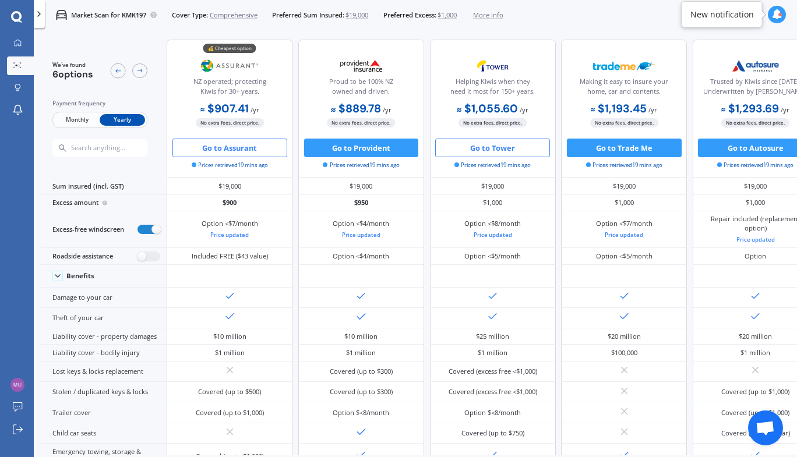
click at [498, 151] on button "Go to Tower" at bounding box center [492, 148] width 115 height 19
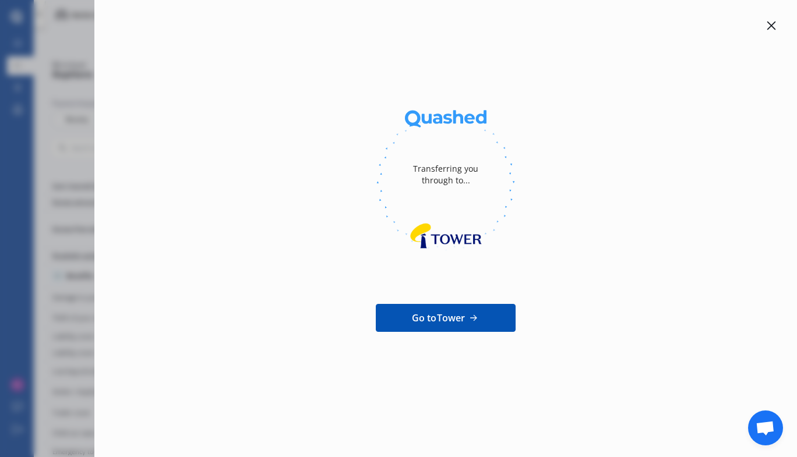
scroll to position [505, 0]
click at [442, 321] on span "Go to Tower" at bounding box center [439, 318] width 54 height 14
click at [439, 321] on span "Go to Tower" at bounding box center [439, 318] width 54 height 14
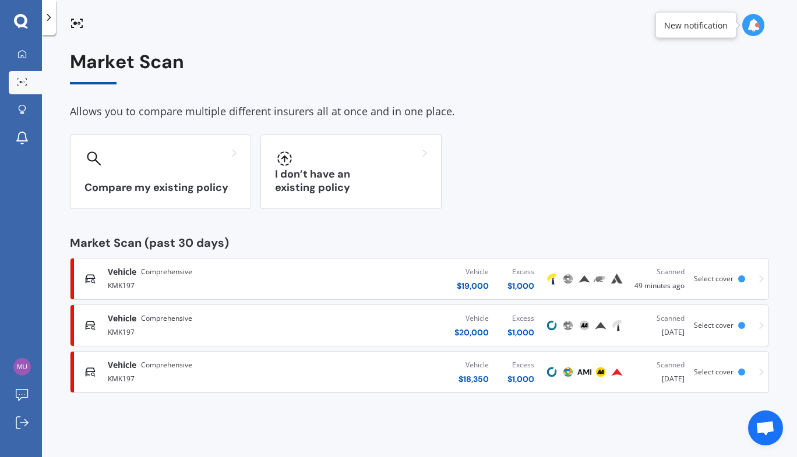
click at [483, 284] on div "$ 19,000" at bounding box center [473, 286] width 32 height 12
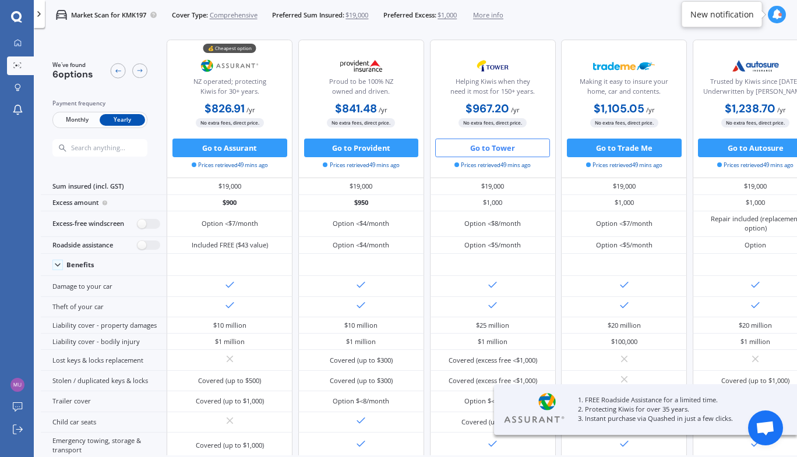
click at [500, 153] on button "Go to Tower" at bounding box center [492, 148] width 115 height 19
